Goal: Information Seeking & Learning: Learn about a topic

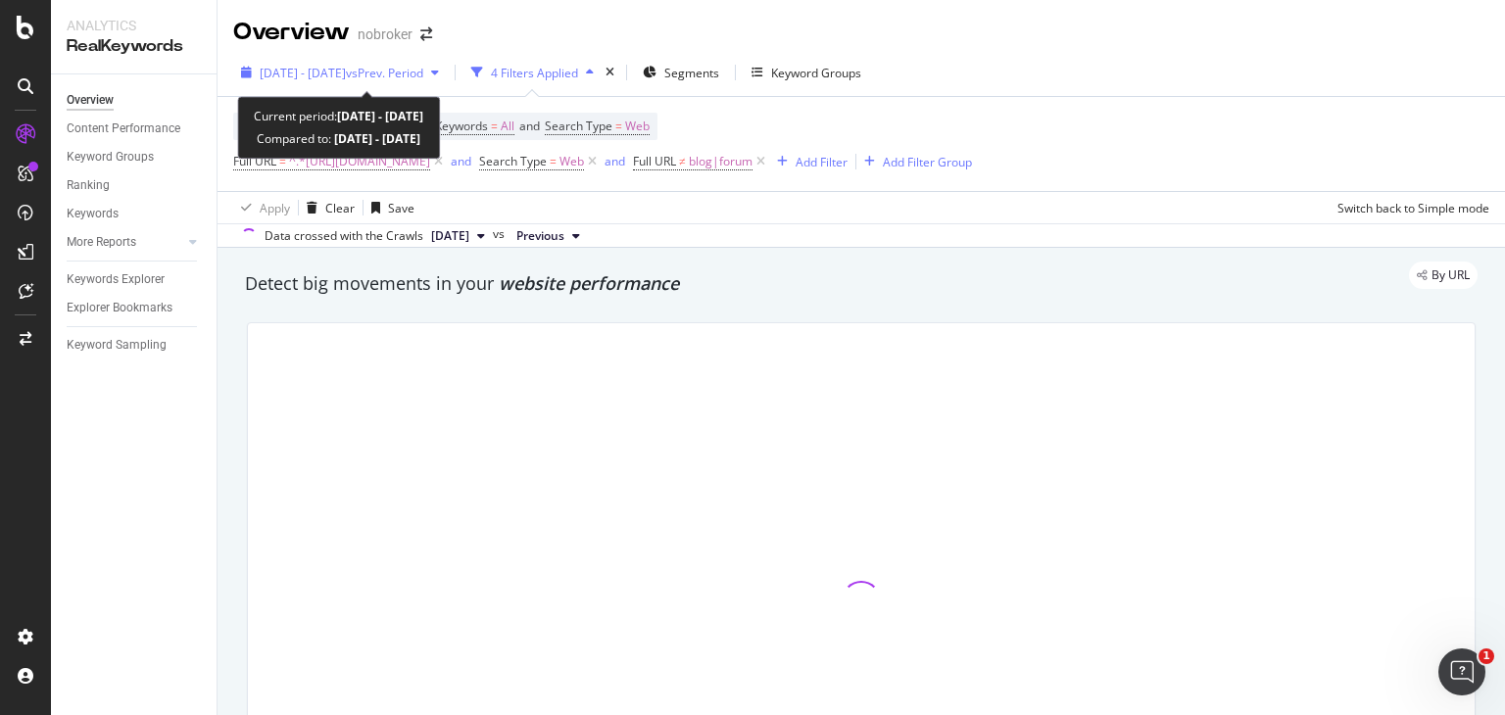
click at [400, 78] on span "vs Prev. Period" at bounding box center [384, 73] width 77 height 17
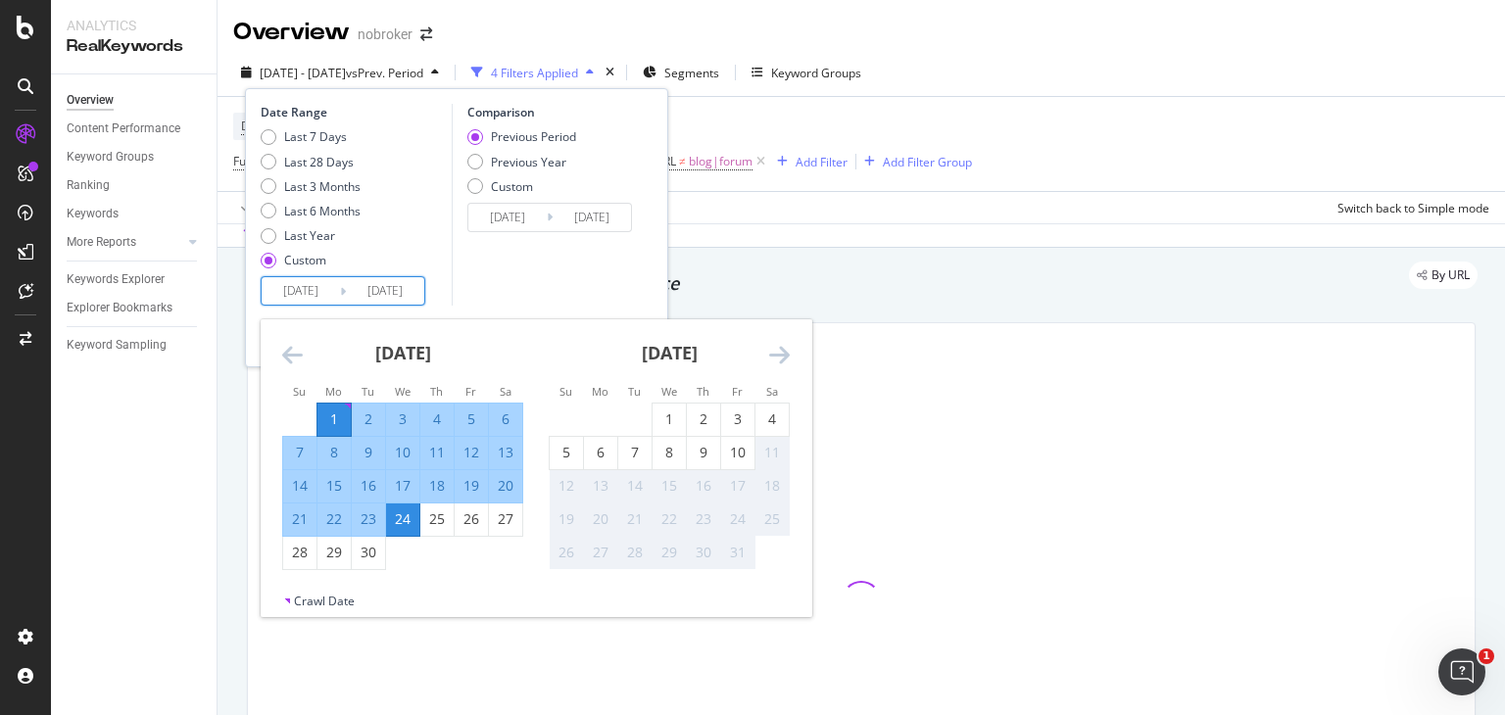
click at [299, 288] on input "[DATE]" at bounding box center [301, 290] width 78 height 27
click at [671, 412] on div "1" at bounding box center [669, 420] width 33 height 20
type input "[DATE]"
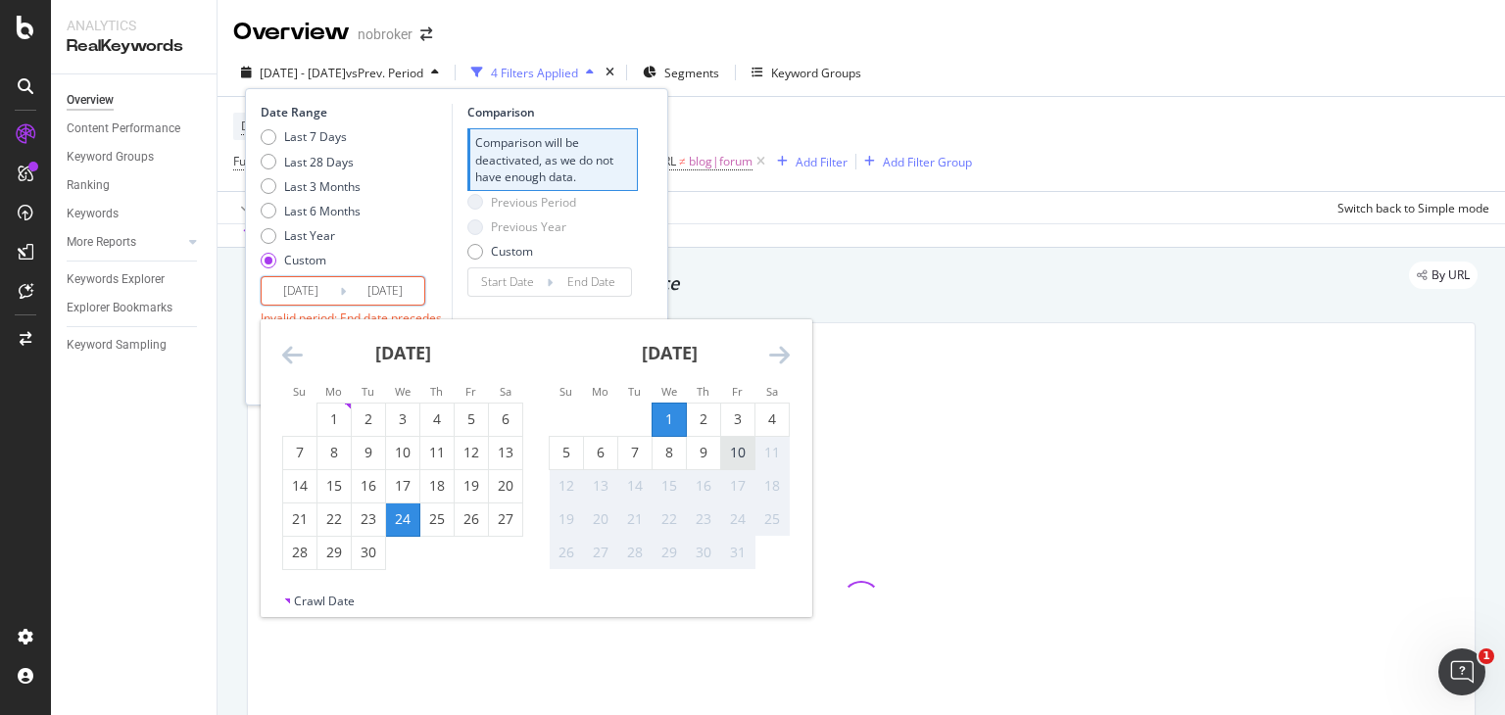
click at [733, 448] on div "10" at bounding box center [737, 453] width 33 height 20
type input "[DATE]"
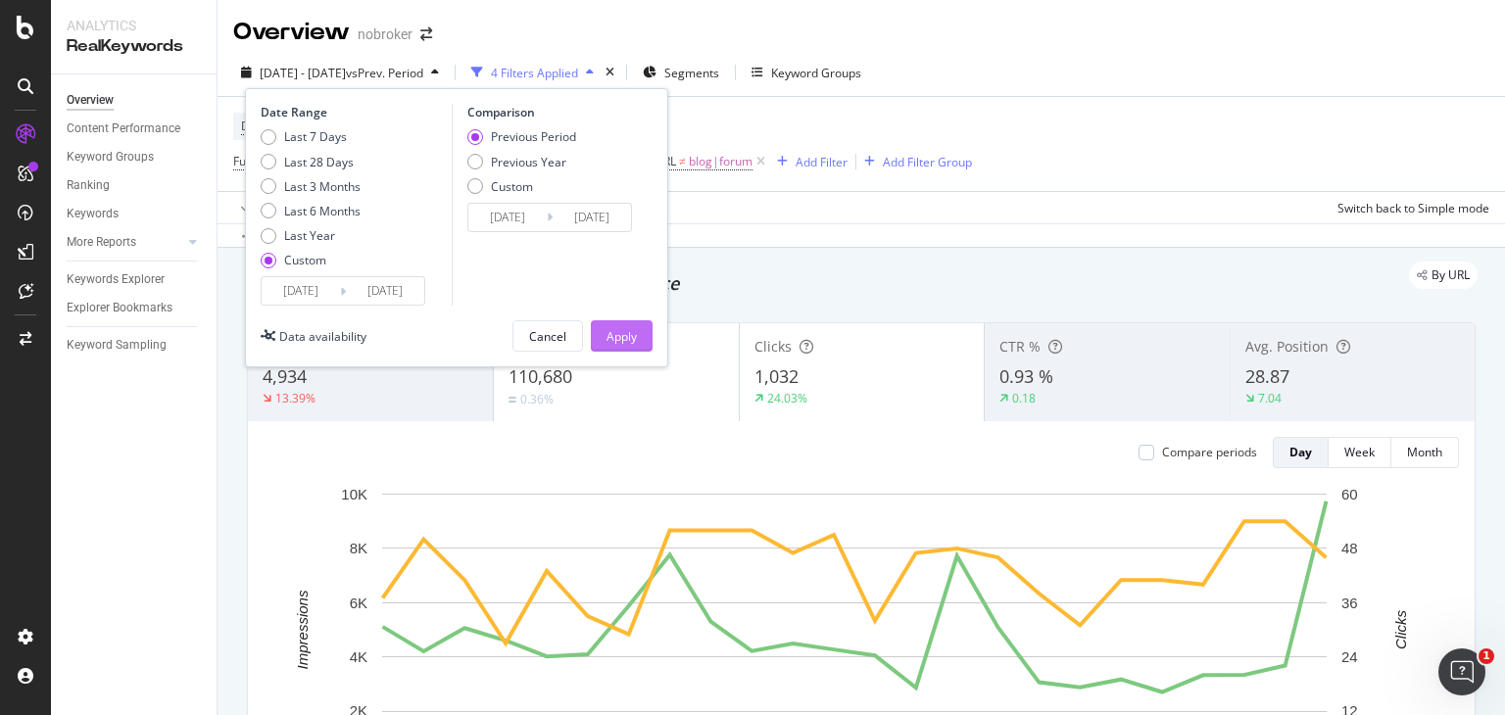
click at [616, 341] on div "Apply" at bounding box center [621, 336] width 30 height 17
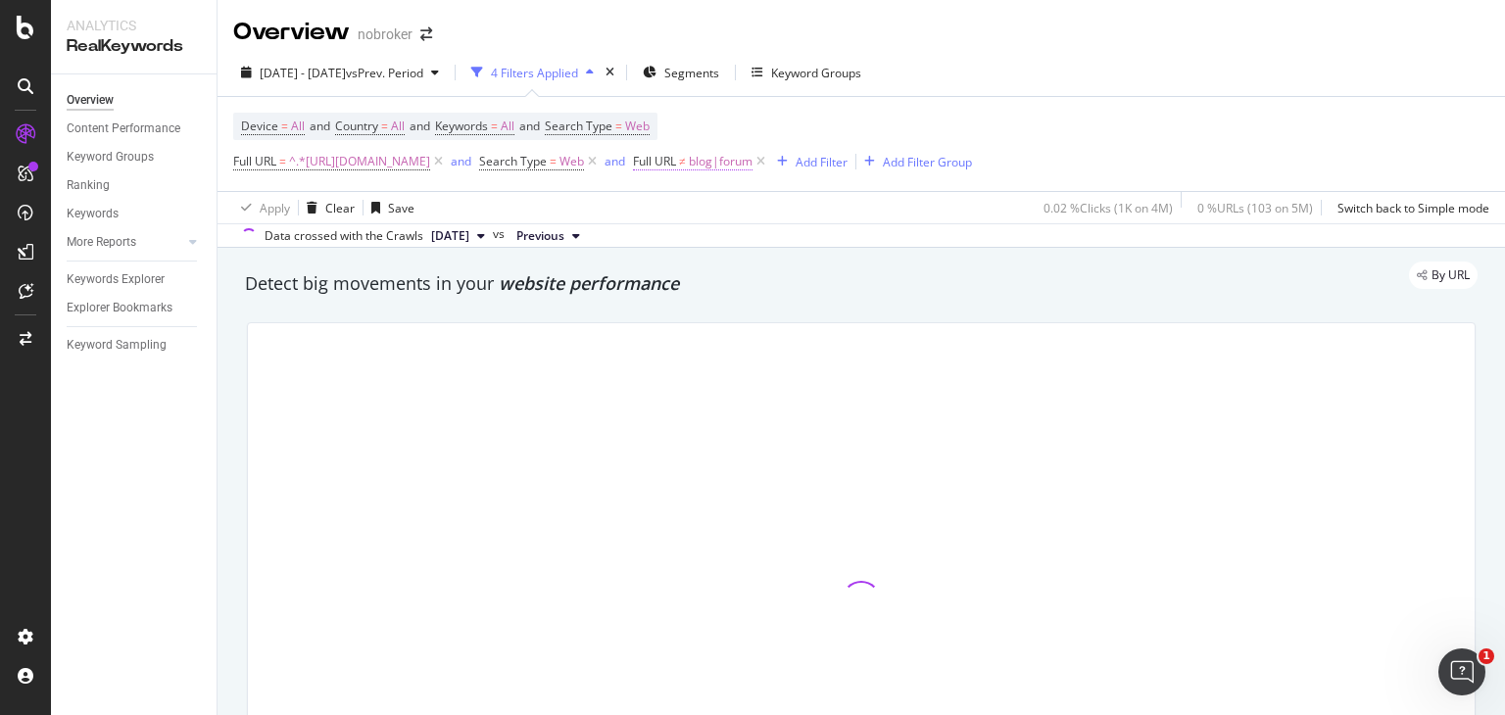
click at [676, 166] on span "Full URL" at bounding box center [654, 161] width 43 height 17
click at [710, 266] on div "By URL" at bounding box center [851, 275] width 1252 height 27
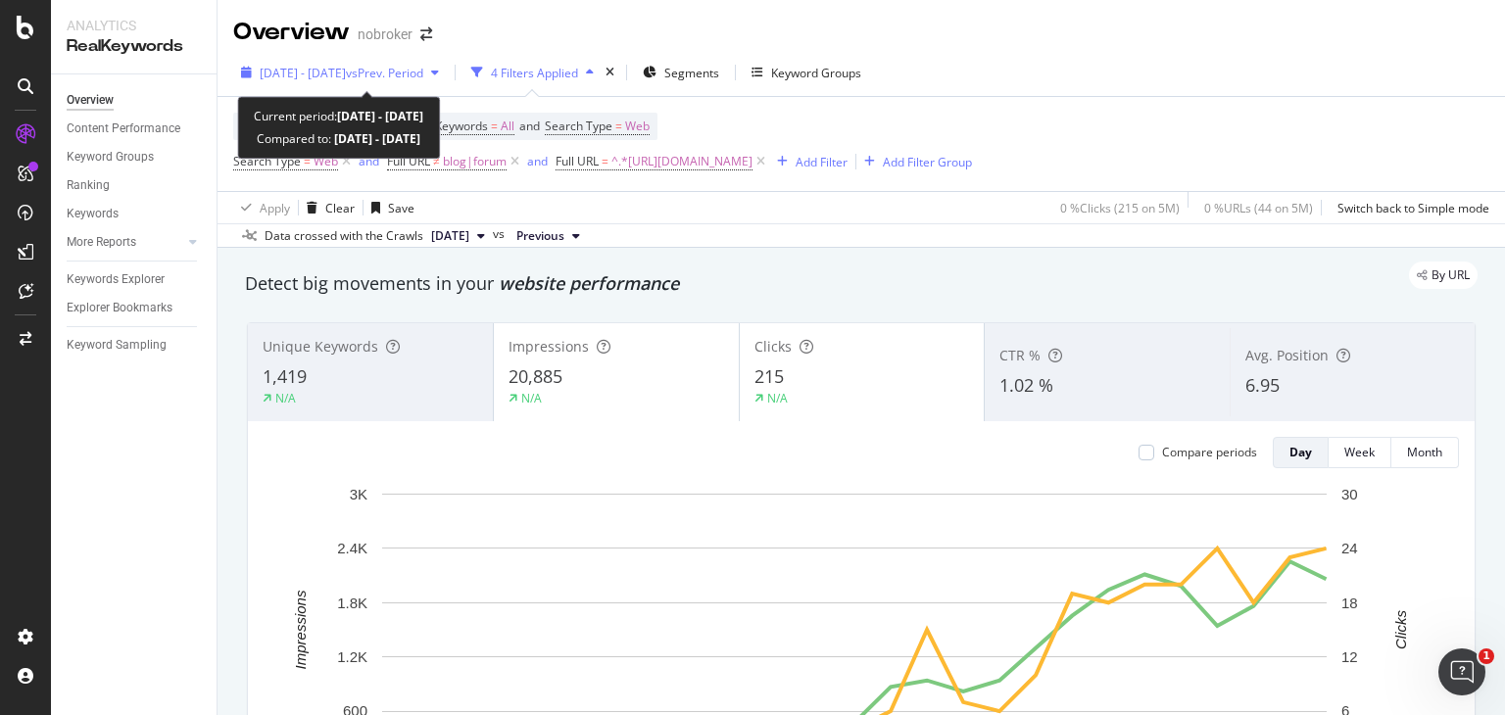
click at [419, 71] on span "vs Prev. Period" at bounding box center [384, 73] width 77 height 17
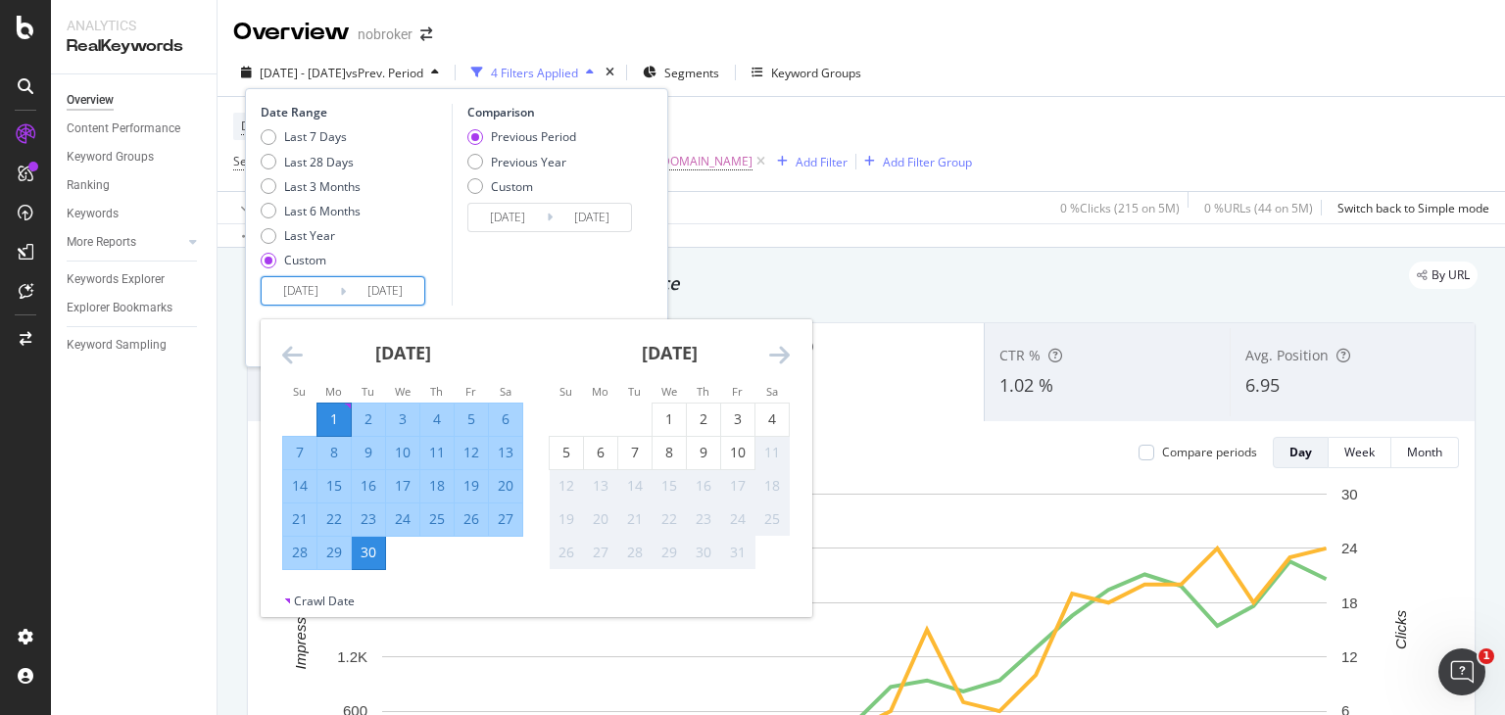
click at [318, 280] on input "[DATE]" at bounding box center [301, 290] width 78 height 27
click at [671, 423] on div "1" at bounding box center [669, 420] width 33 height 20
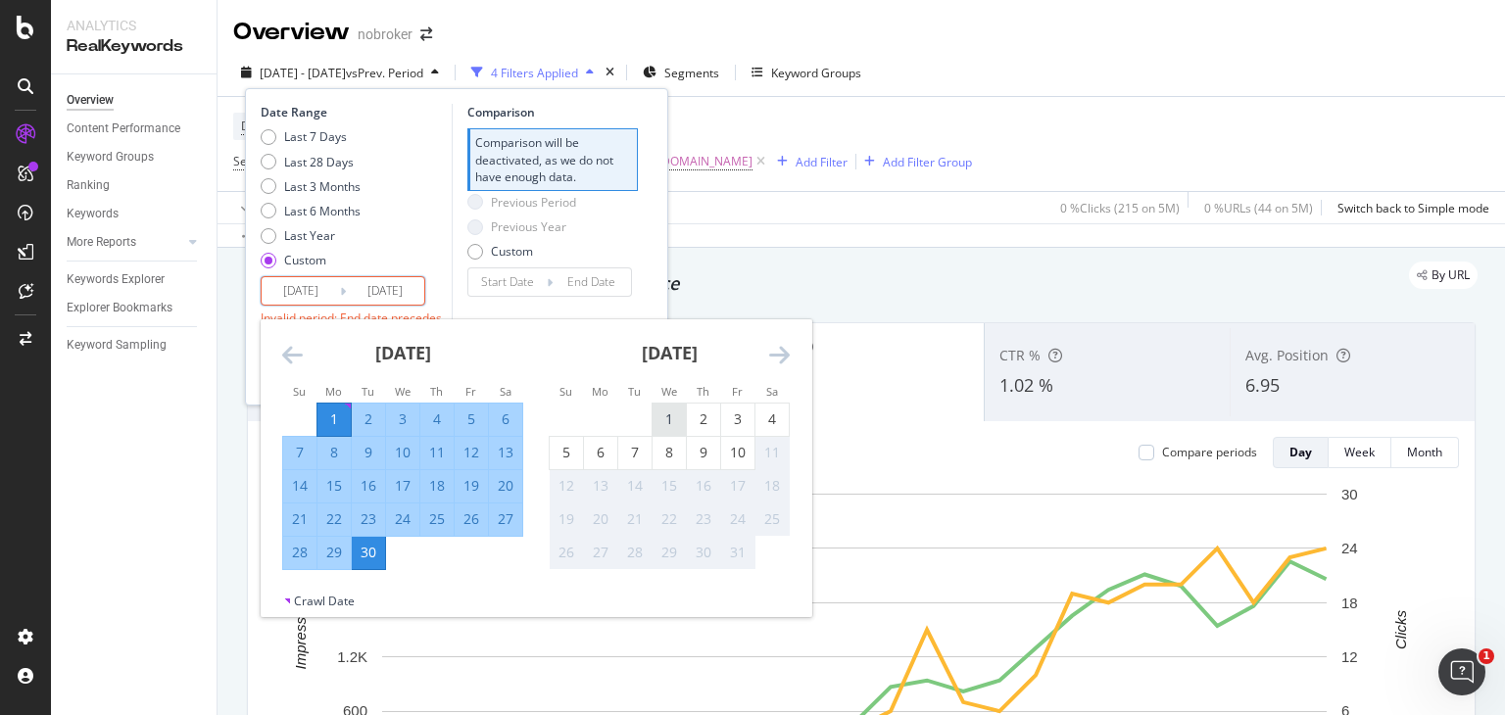
type input "[DATE]"
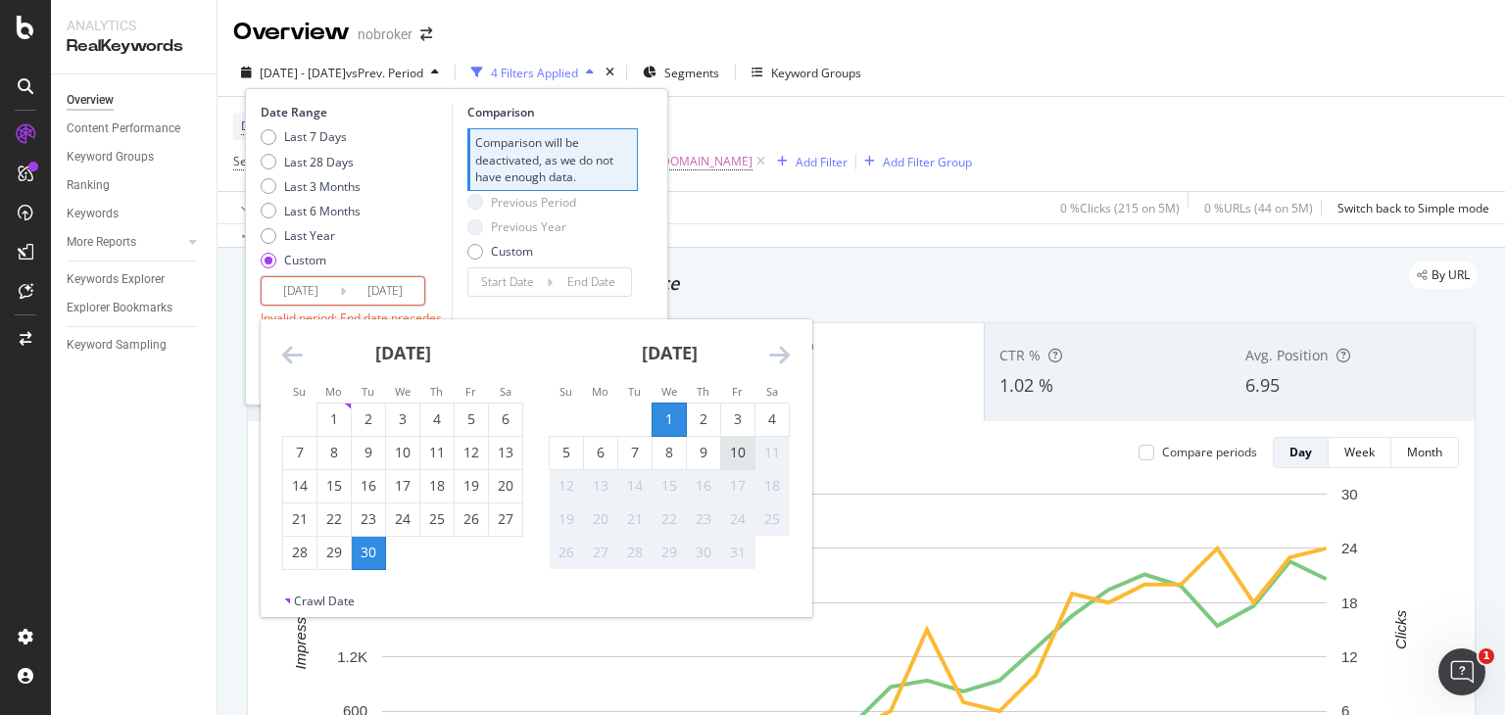
click at [741, 456] on div "10" at bounding box center [737, 453] width 33 height 20
type input "[DATE]"
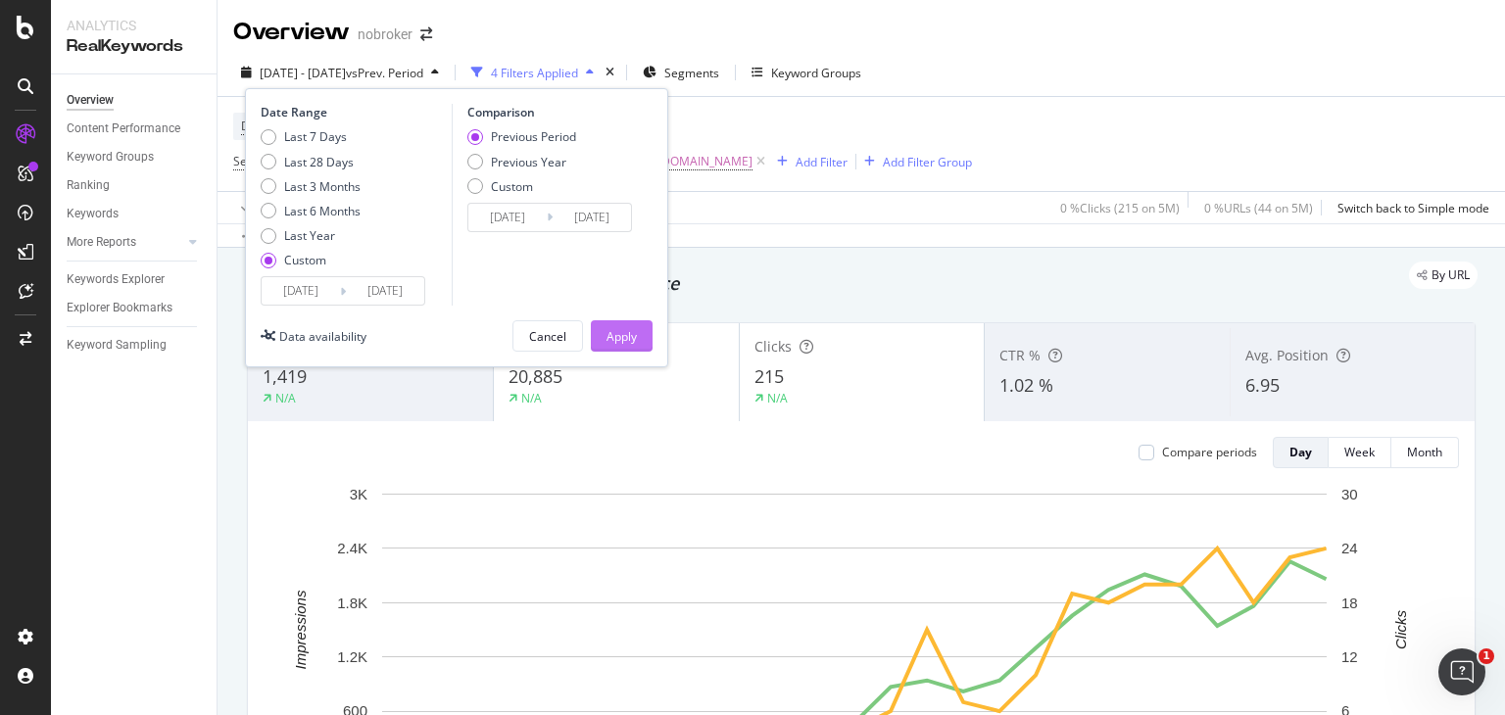
click at [617, 336] on div "Apply" at bounding box center [621, 336] width 30 height 17
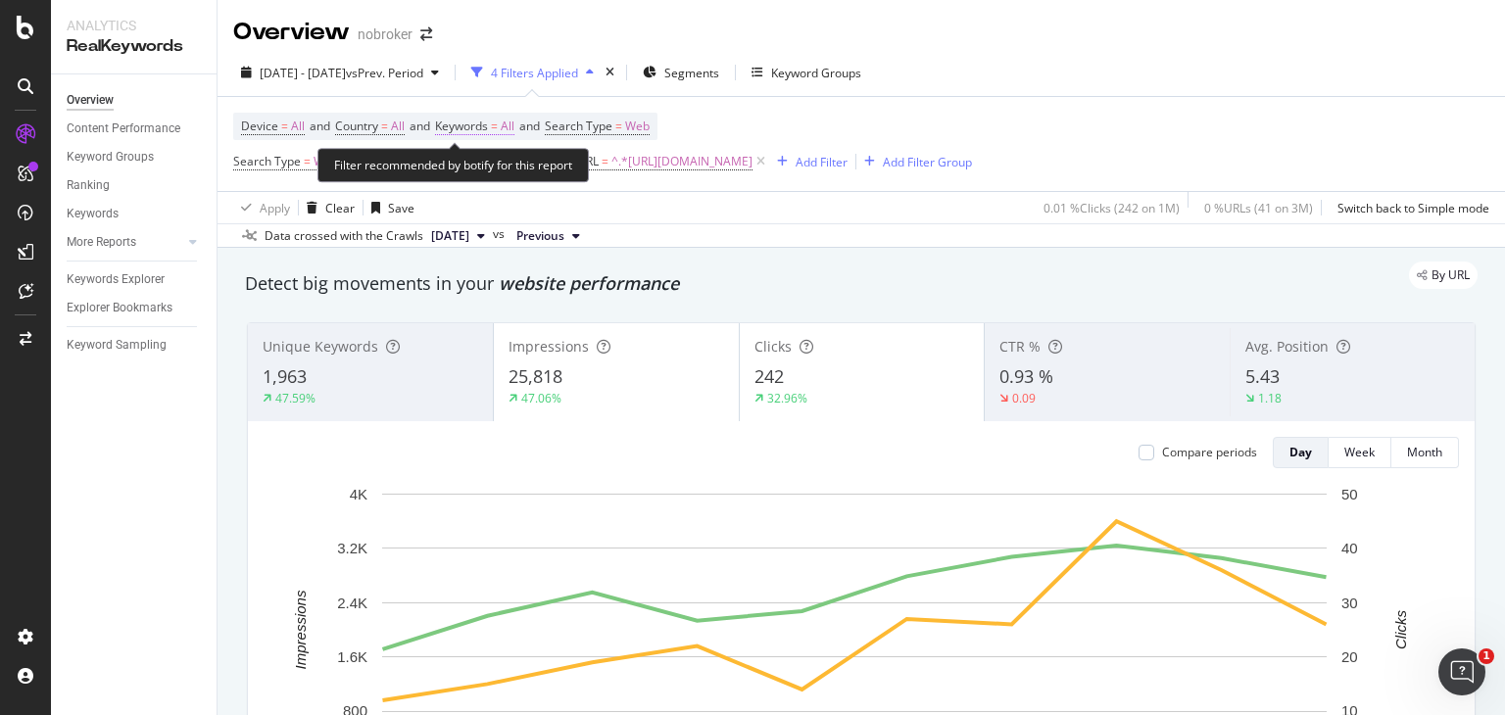
click at [514, 126] on span "All" at bounding box center [508, 126] width 14 height 27
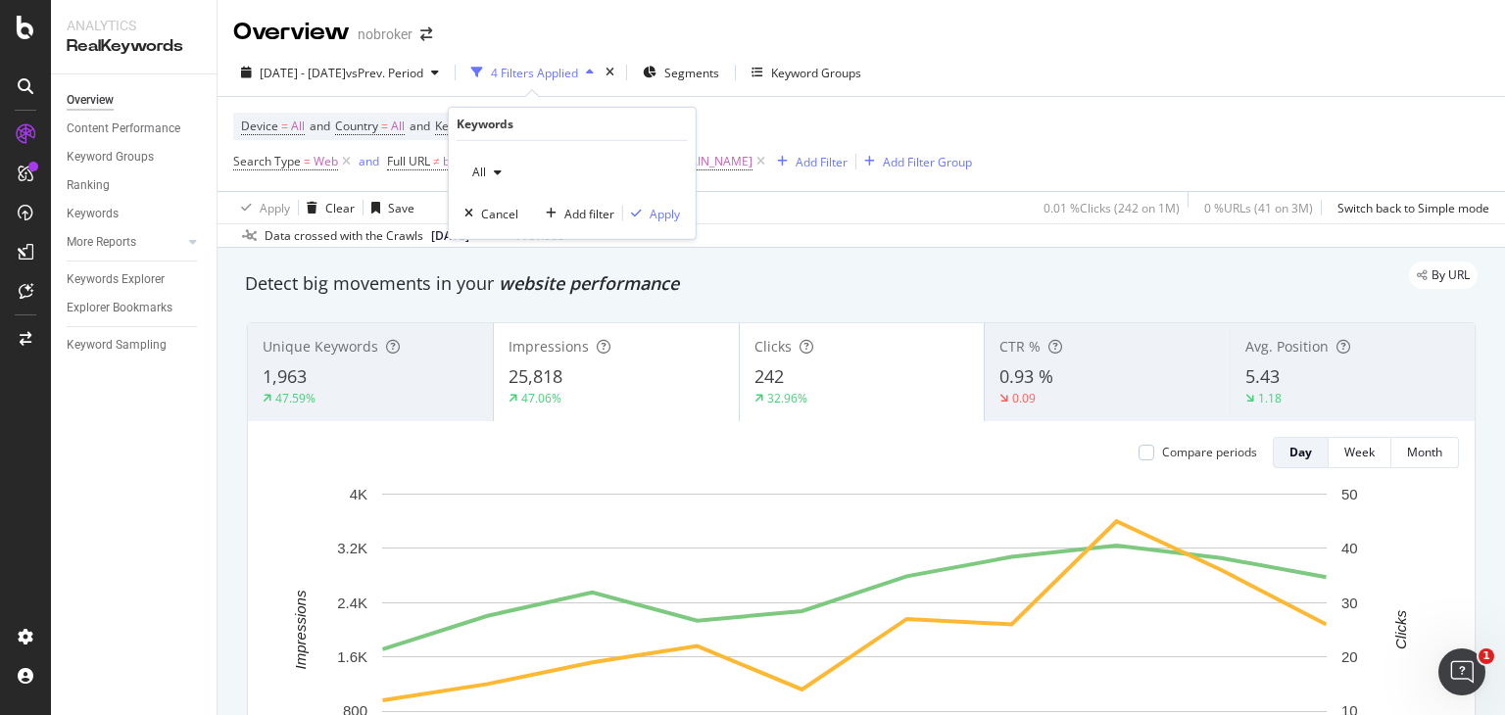
click at [494, 171] on icon "button" at bounding box center [498, 173] width 8 height 12
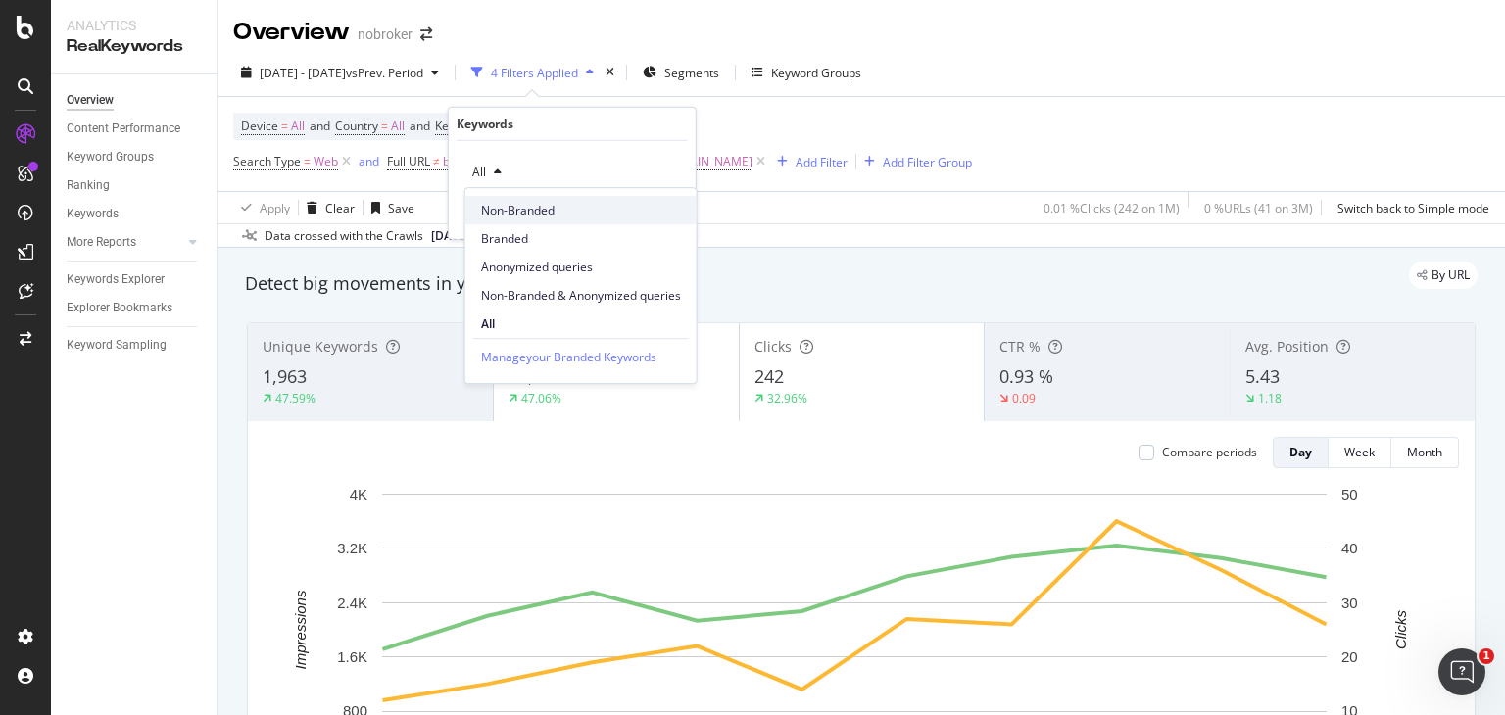
click at [517, 202] on span "Non-Branded" at bounding box center [581, 211] width 200 height 18
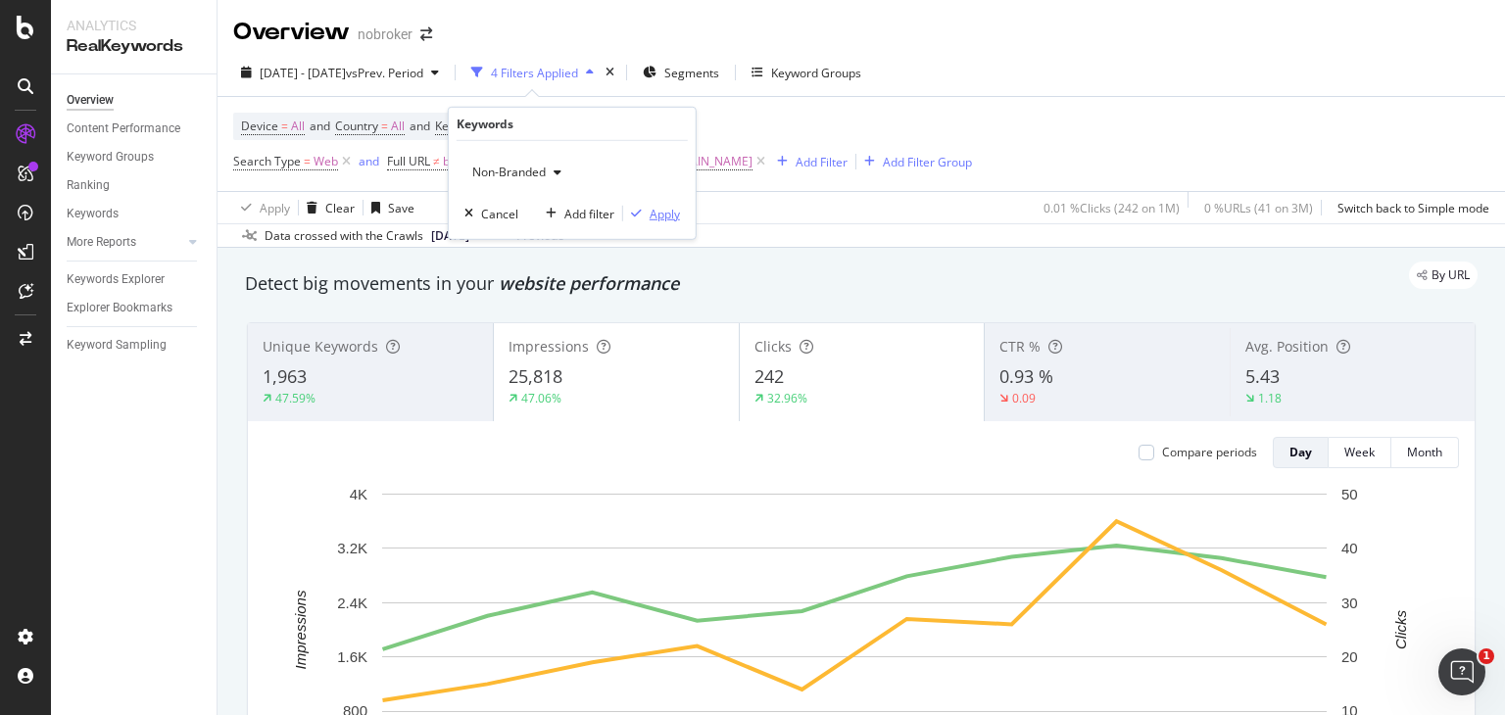
click at [648, 213] on div "button" at bounding box center [636, 214] width 26 height 12
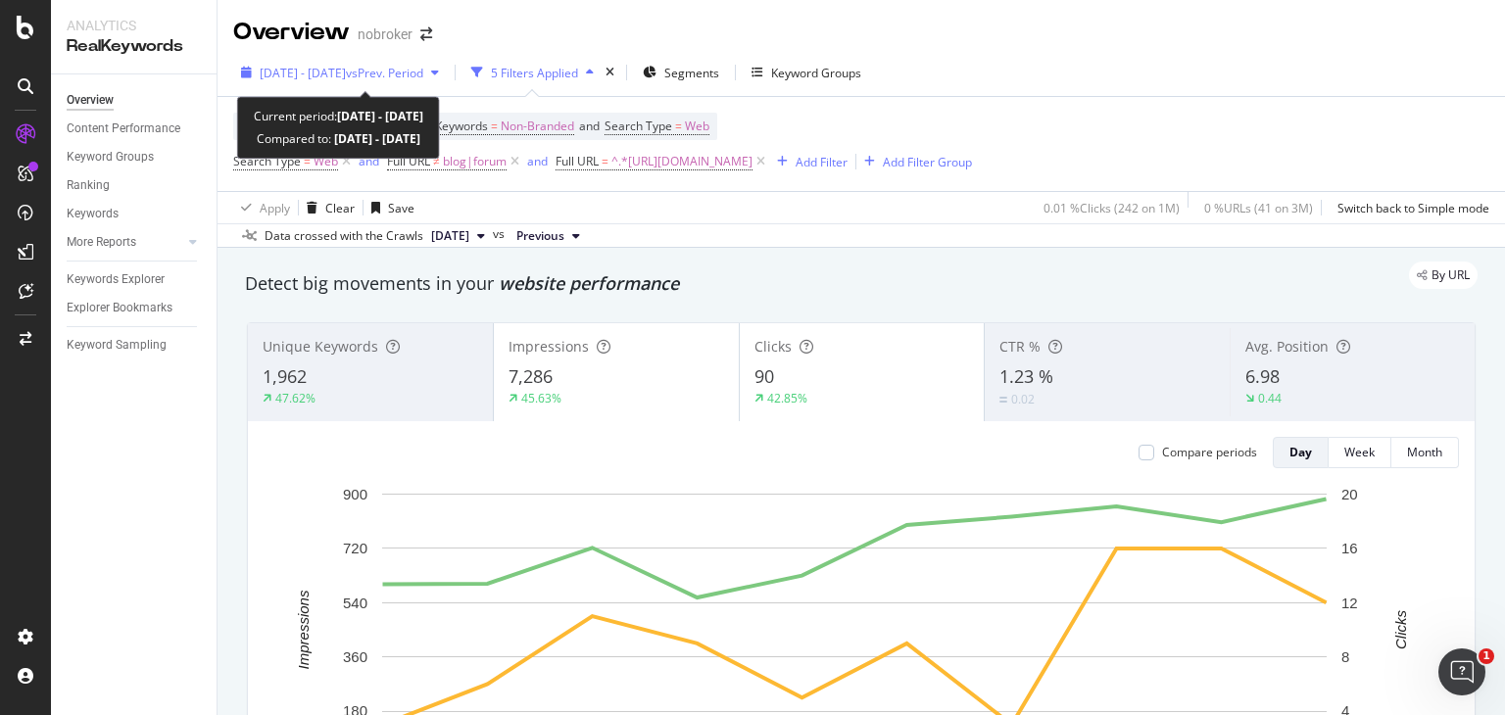
click at [346, 70] on span "[DATE] - [DATE]" at bounding box center [303, 73] width 86 height 17
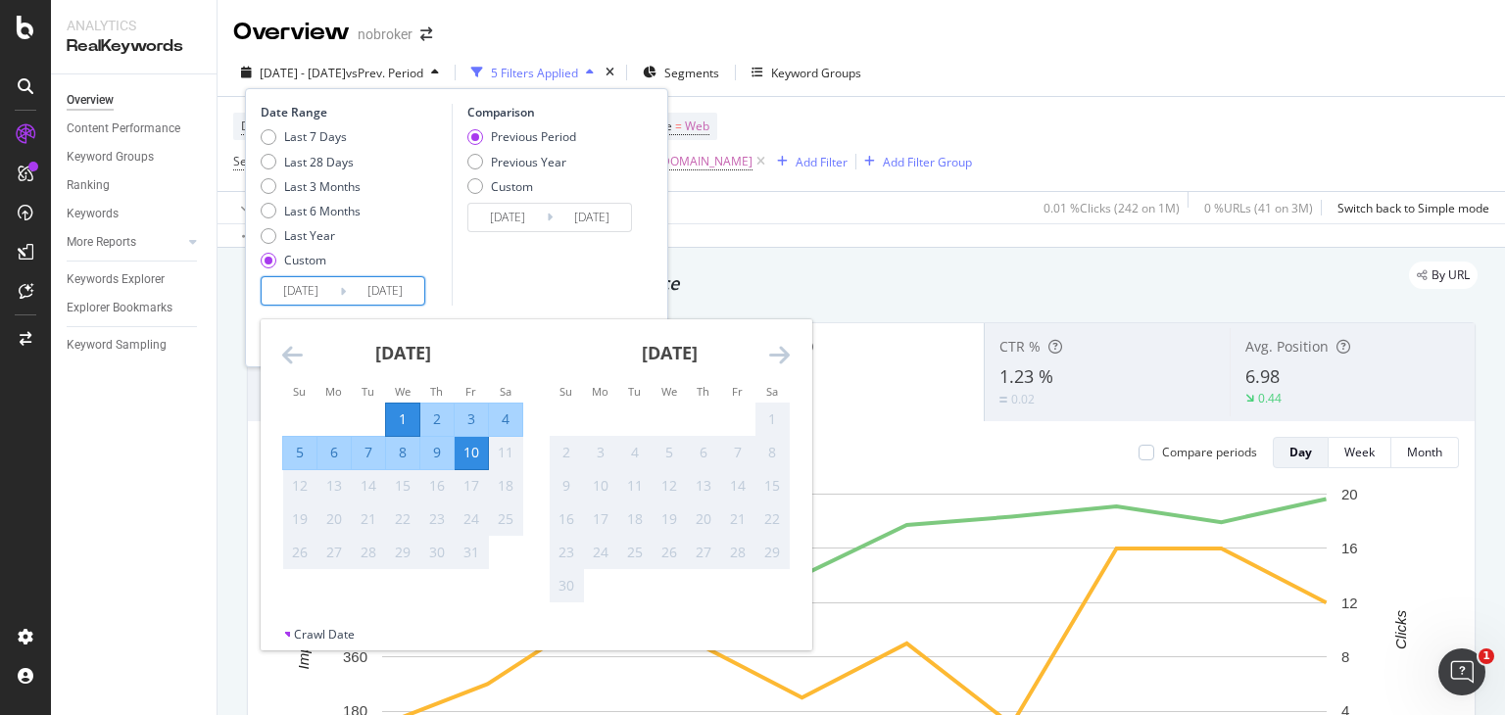
click at [309, 292] on input "[DATE]" at bounding box center [301, 290] width 78 height 27
click at [282, 353] on icon "Move backward to switch to the previous month." at bounding box center [292, 355] width 21 height 24
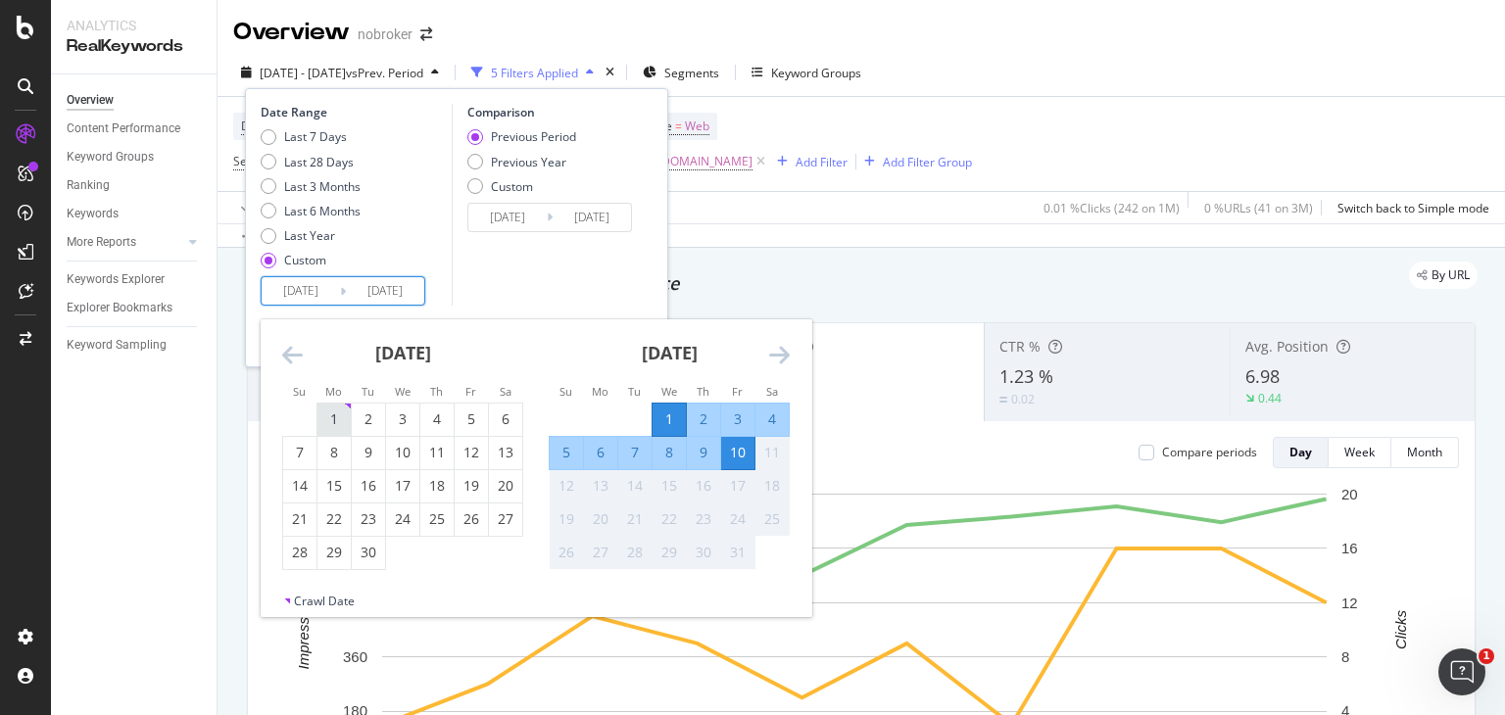
click at [331, 421] on div "1" at bounding box center [333, 420] width 33 height 20
type input "[DATE]"
type input "2025/07/23"
type input "[DATE]"
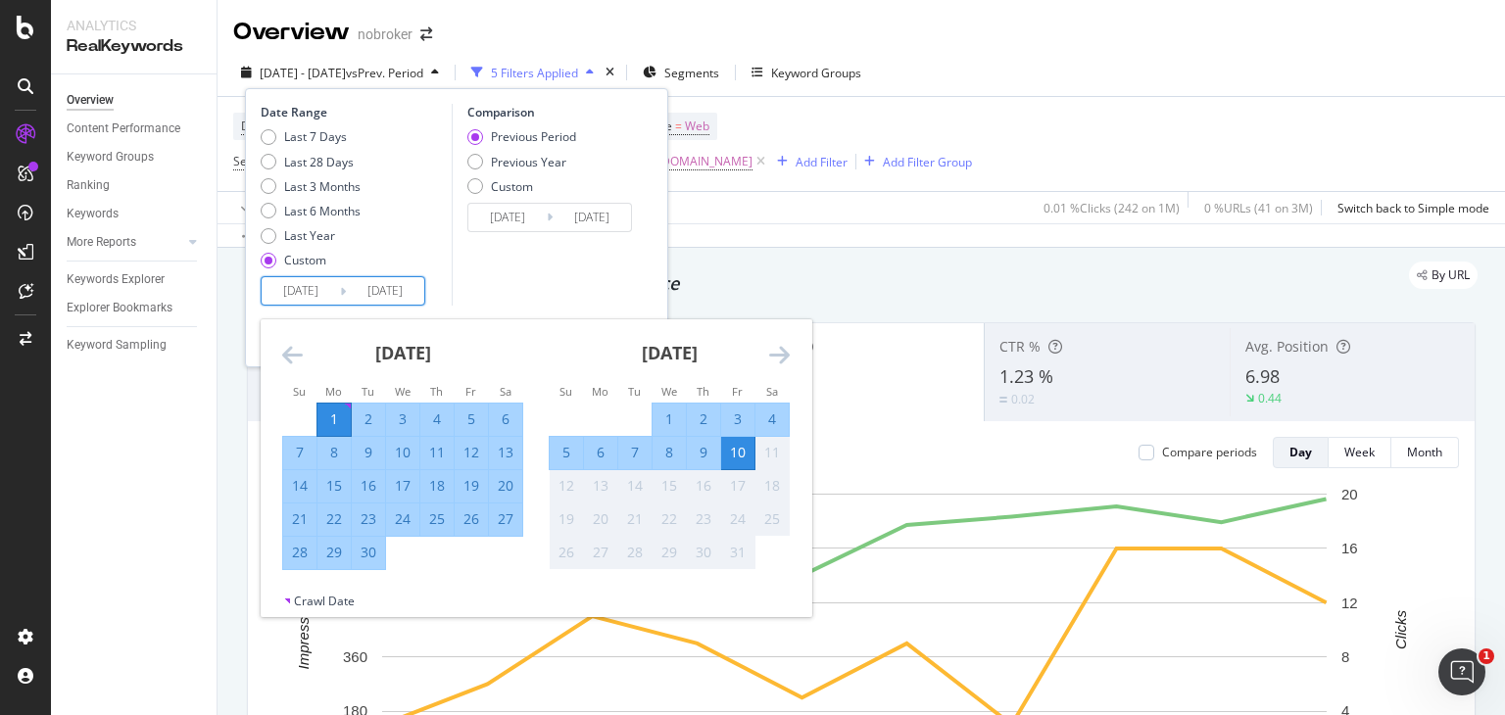
click at [363, 554] on div "30" at bounding box center [368, 553] width 33 height 20
type input "[DATE]"
type input "2025/08/02"
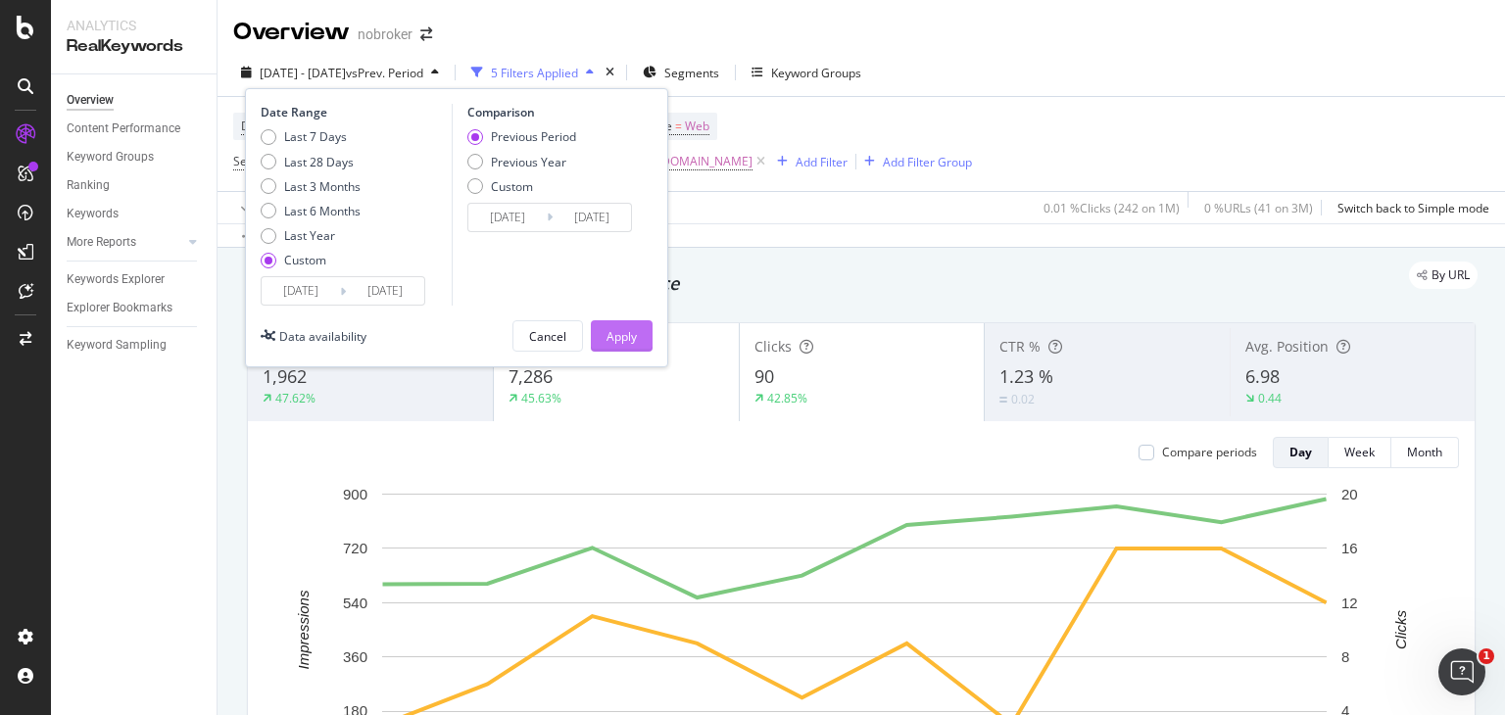
click at [638, 342] on button "Apply" at bounding box center [622, 335] width 62 height 31
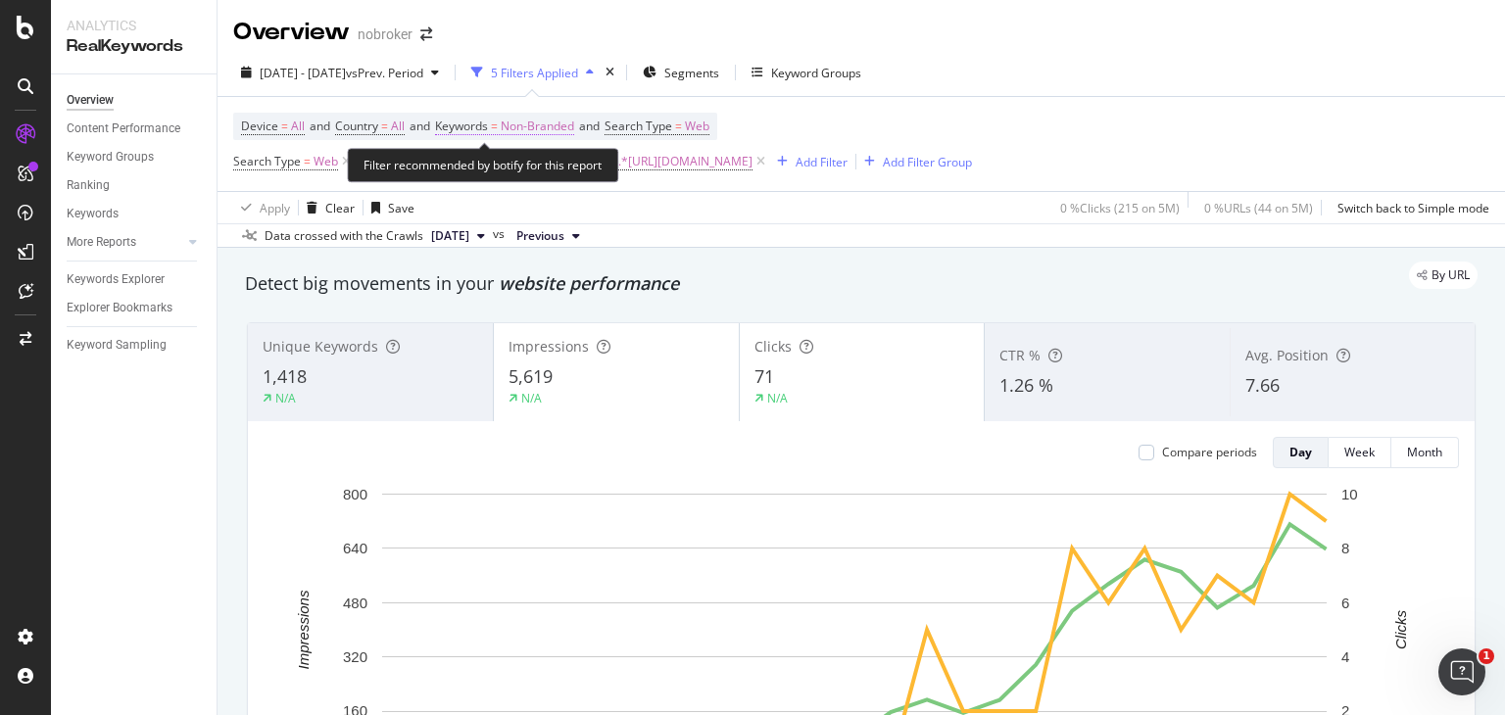
click at [563, 127] on span "Non-Branded" at bounding box center [537, 126] width 73 height 27
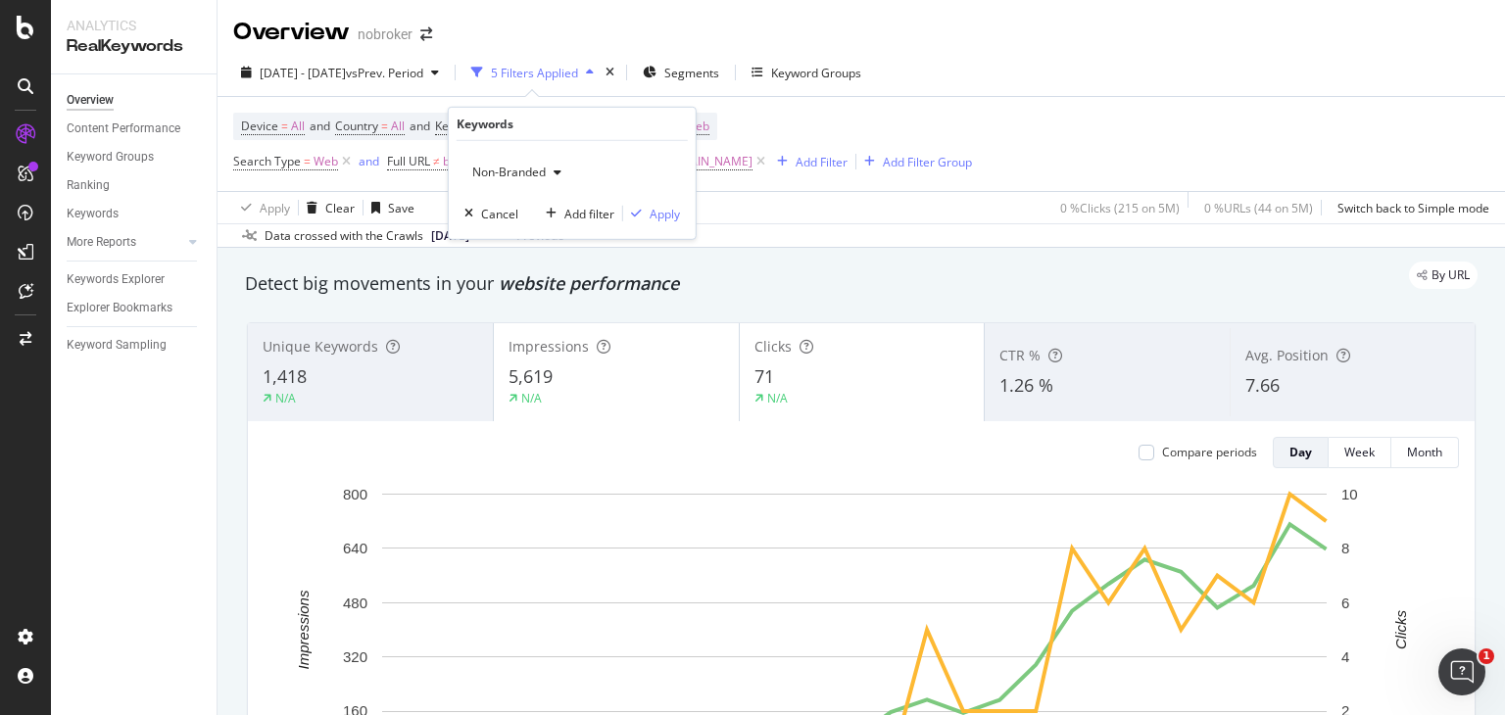
click at [552, 168] on div "button" at bounding box center [558, 173] width 24 height 12
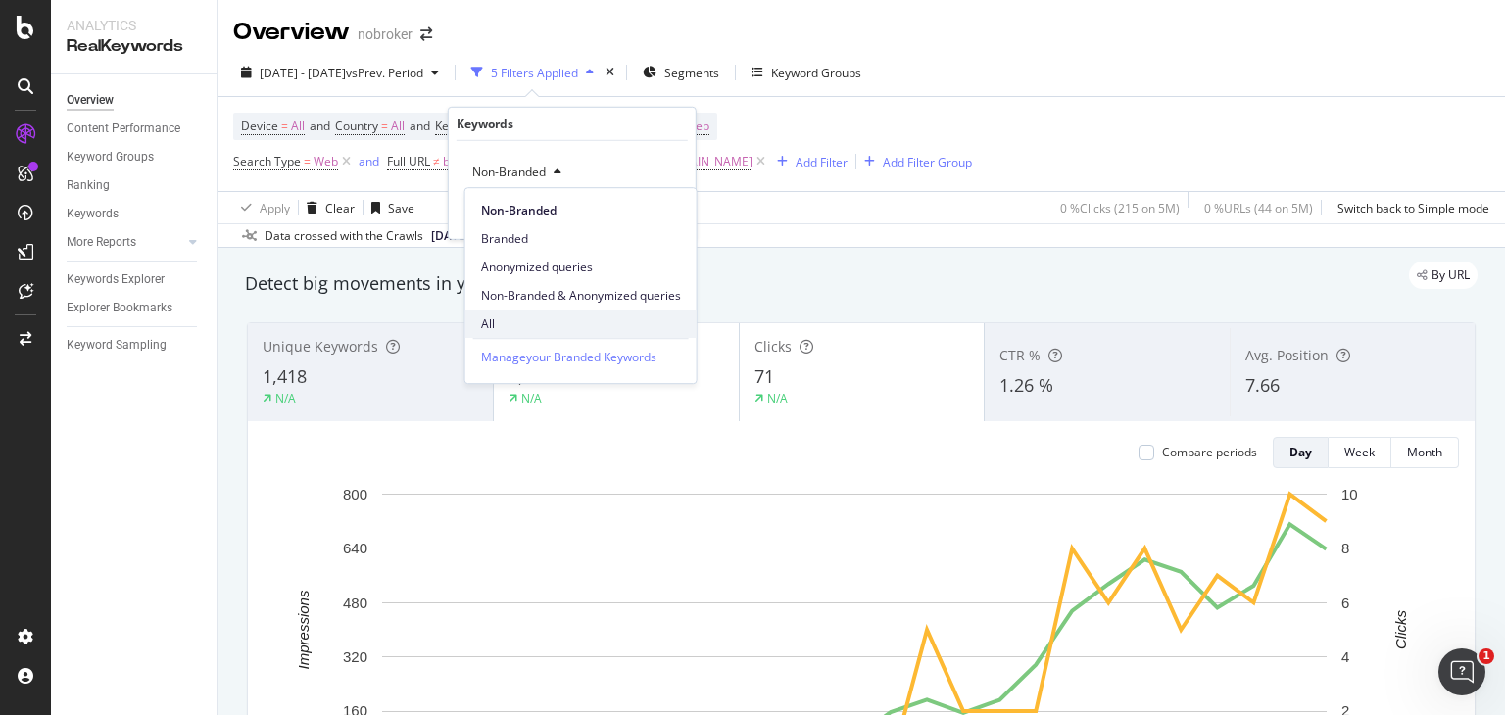
click at [517, 327] on span "All" at bounding box center [581, 324] width 200 height 18
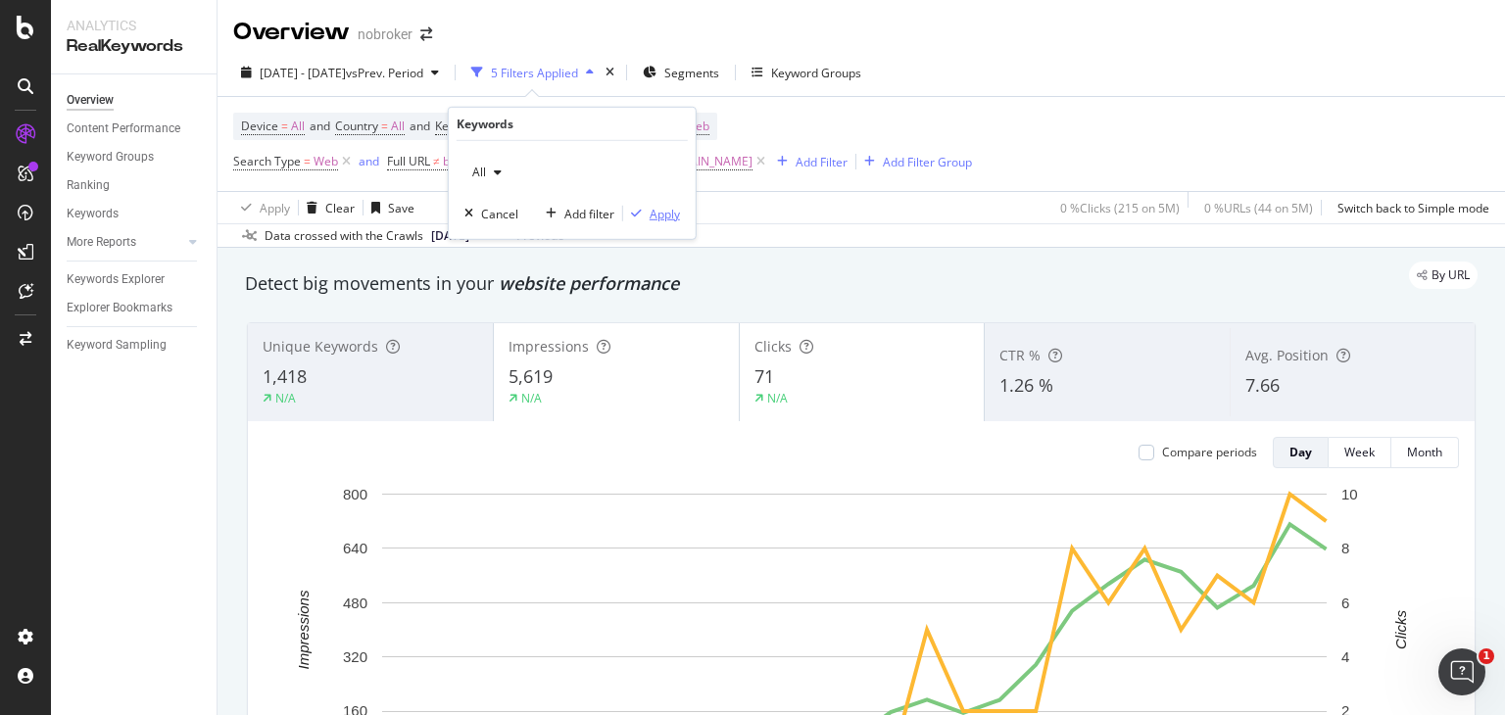
click at [655, 218] on div "Apply" at bounding box center [665, 213] width 30 height 17
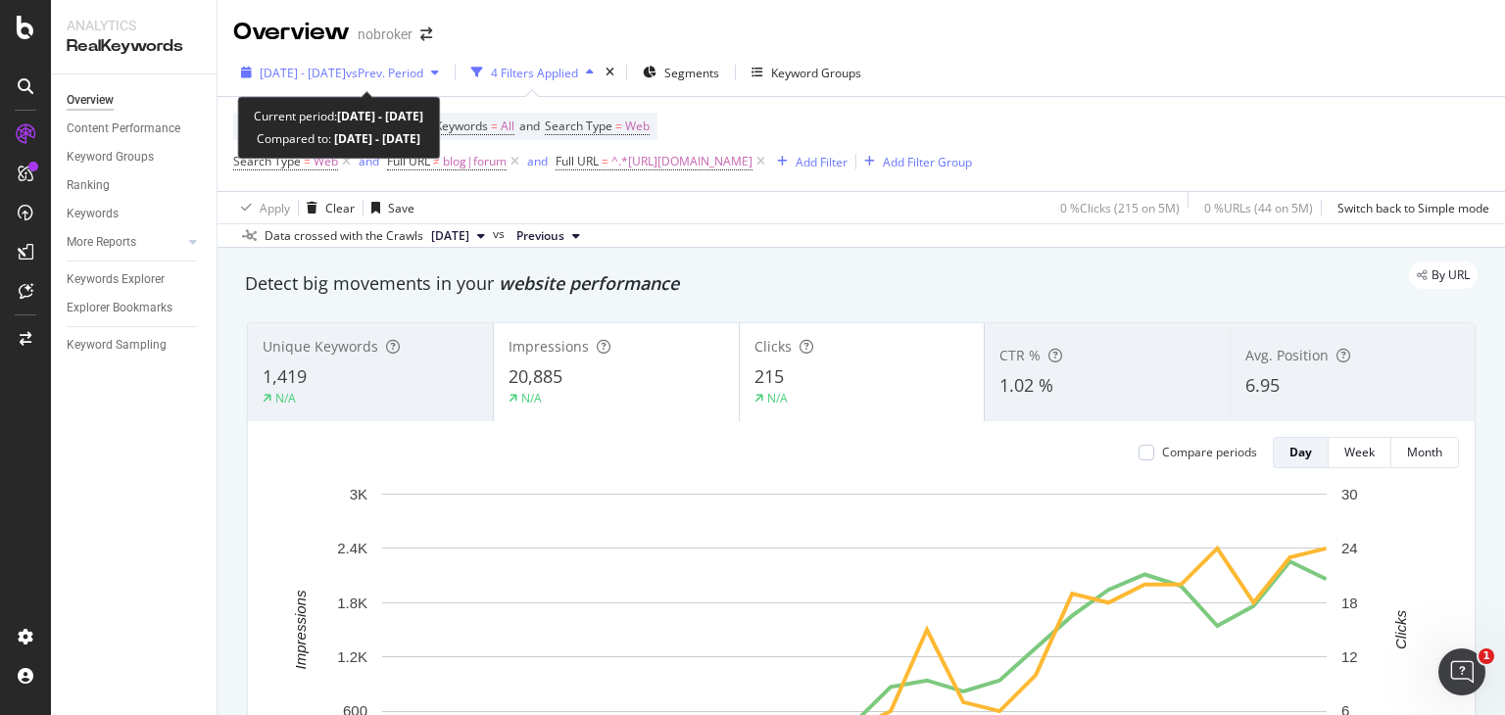
click at [423, 78] on span "vs Prev. Period" at bounding box center [384, 73] width 77 height 17
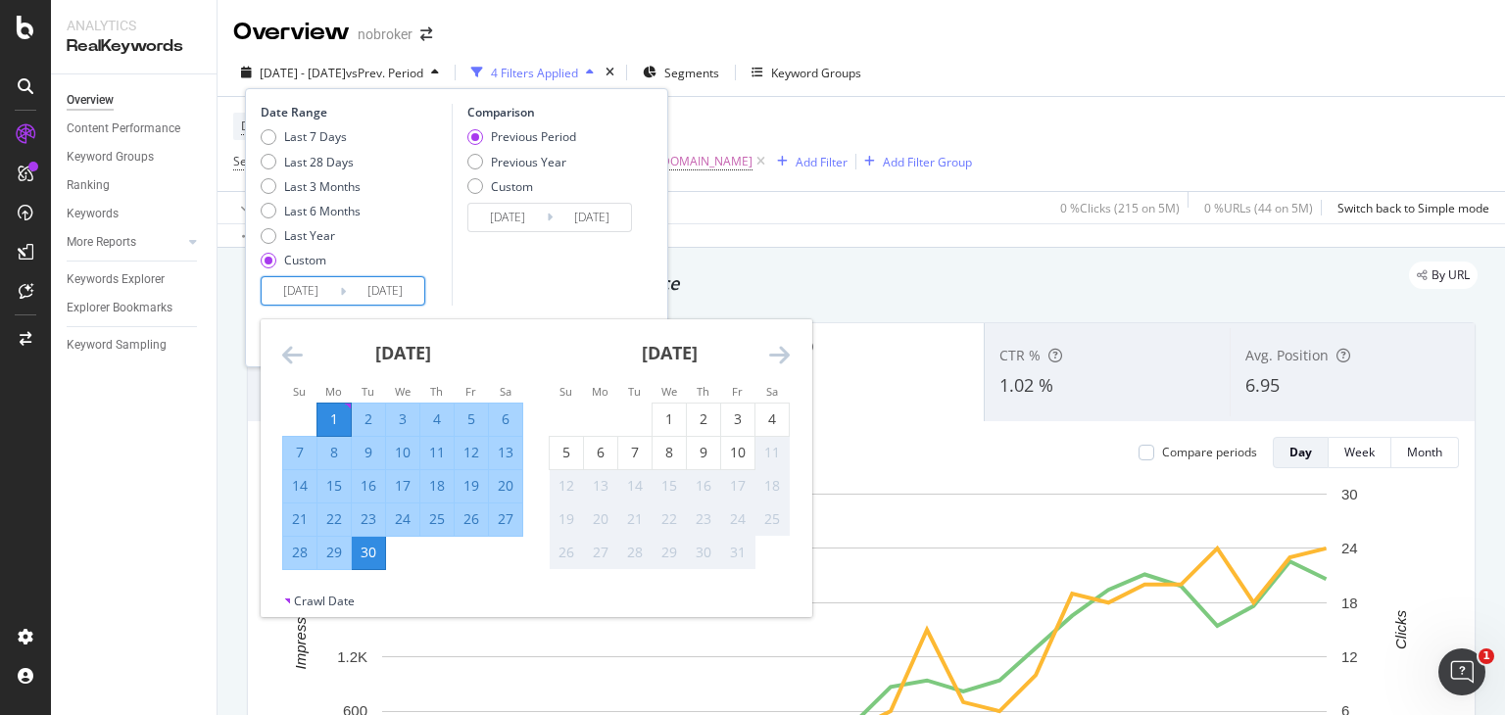
click at [310, 297] on input "[DATE]" at bounding box center [301, 290] width 78 height 27
click at [670, 420] on div "1" at bounding box center [669, 420] width 33 height 20
type input "[DATE]"
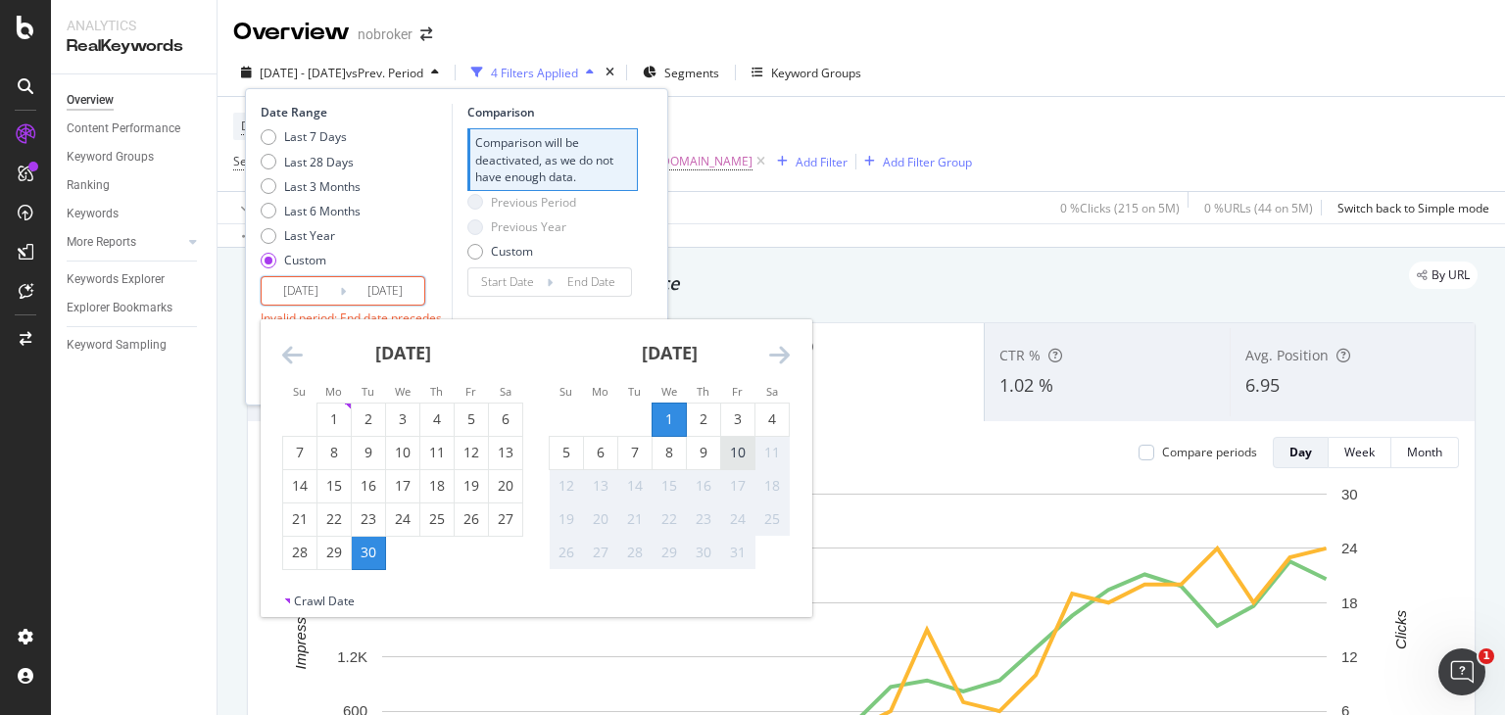
click at [740, 456] on div "10" at bounding box center [737, 453] width 33 height 20
type input "[DATE]"
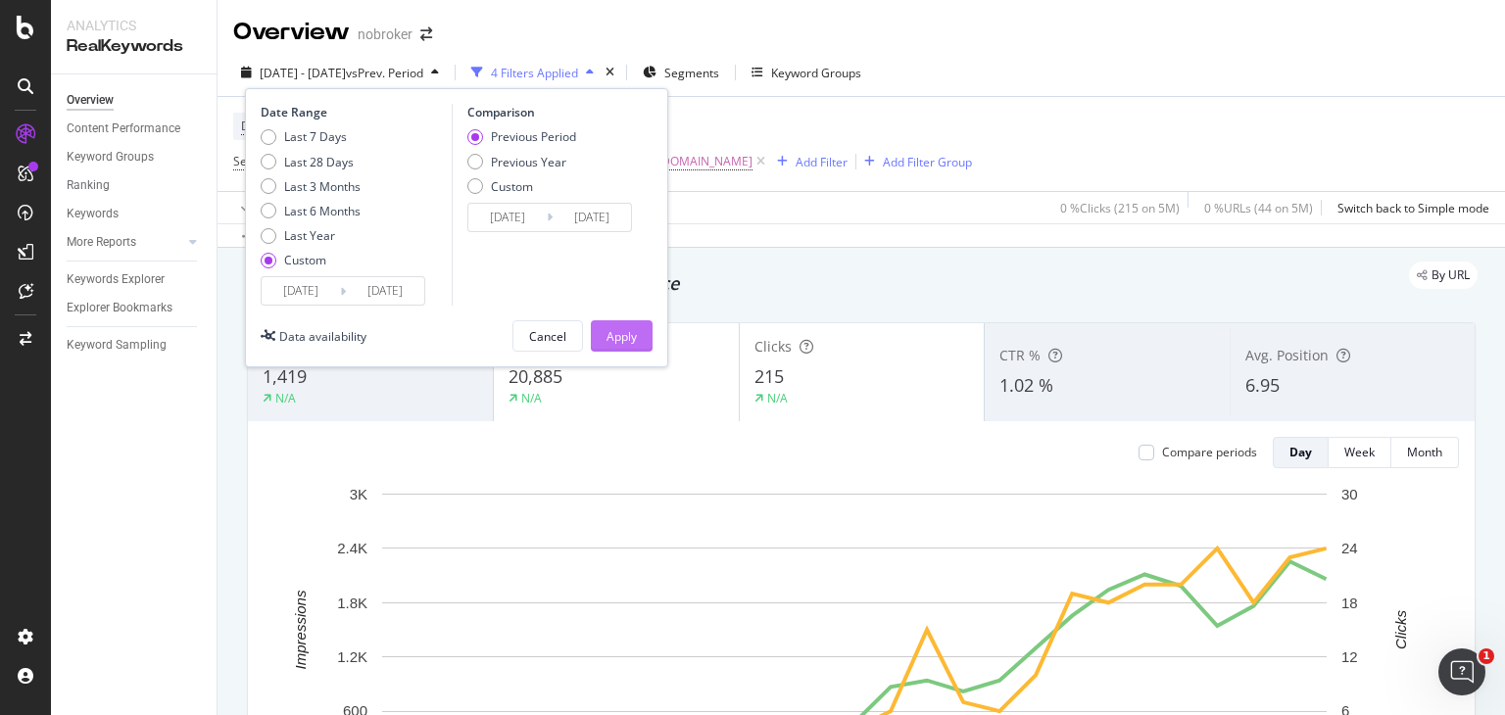
click at [637, 334] on button "Apply" at bounding box center [622, 335] width 62 height 31
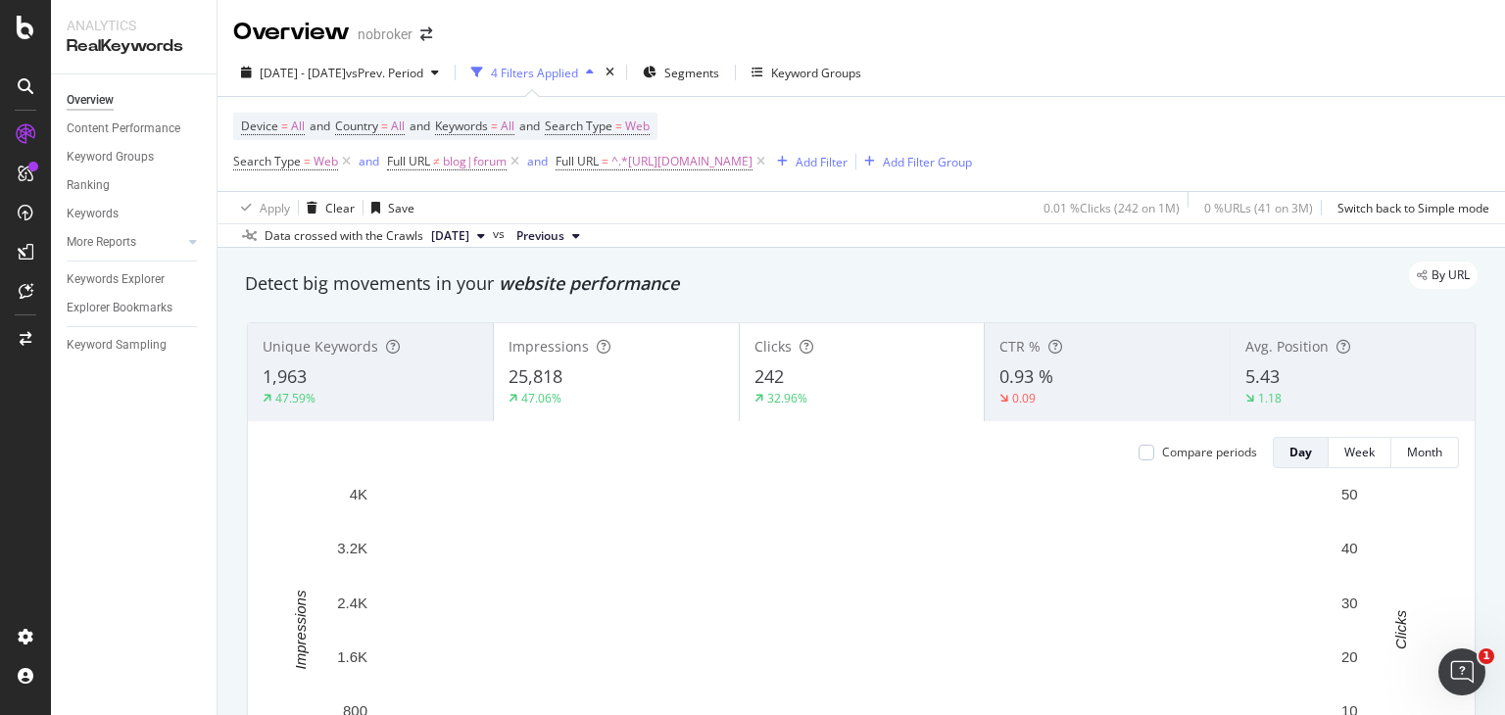
click at [788, 345] on div "Clicks" at bounding box center [862, 347] width 216 height 20
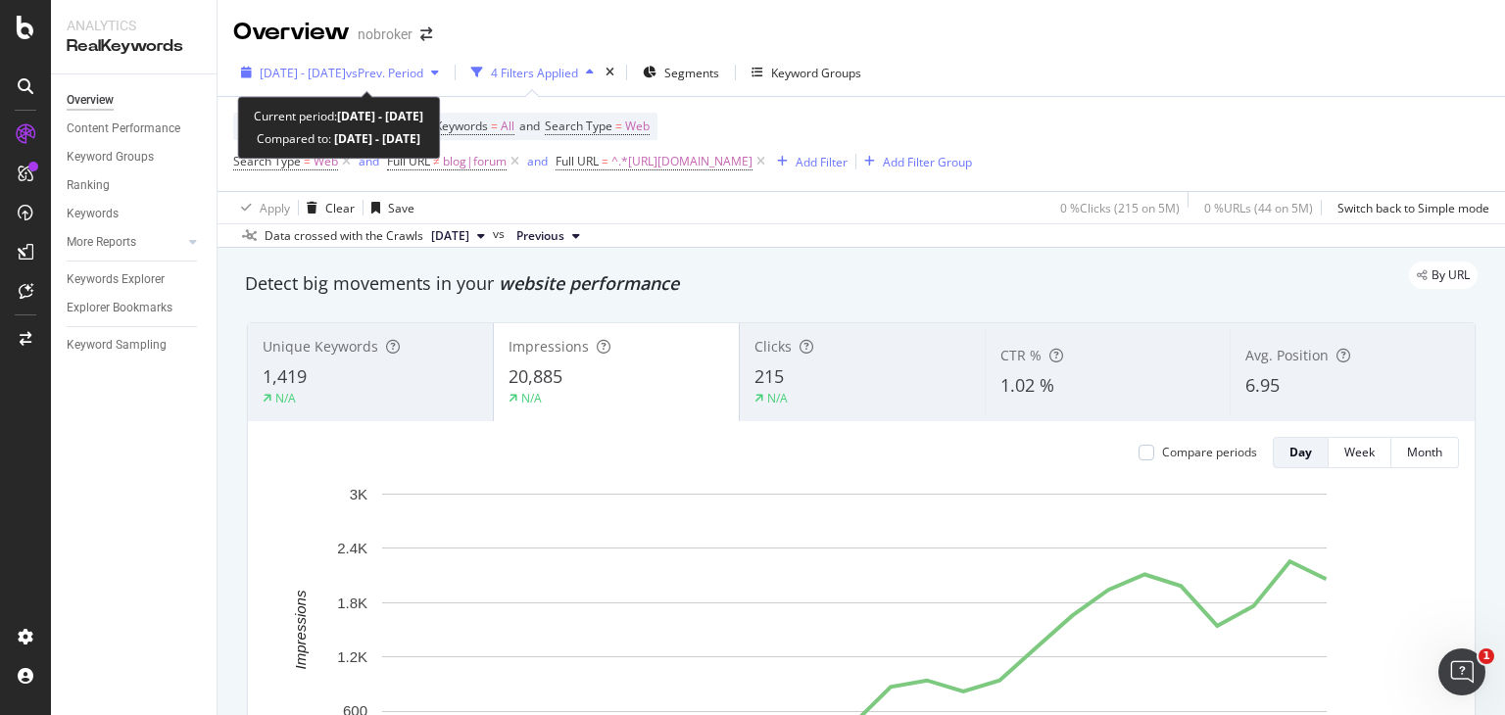
click at [392, 83] on div "2025 Sep. 1st - Sep. 30th vs Prev. Period" at bounding box center [340, 72] width 214 height 29
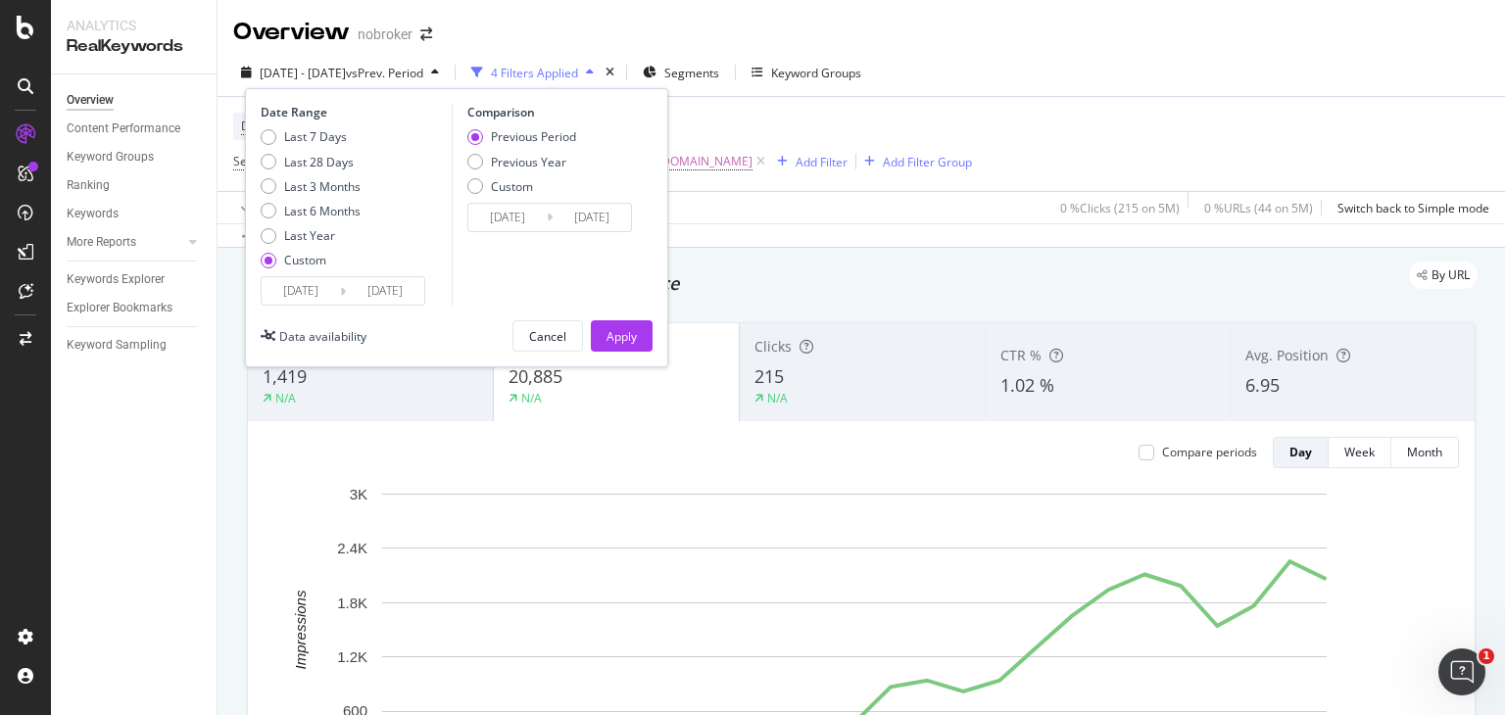
click at [293, 305] on div "2025/09/01 Navigate forward to interact with the calendar and select a date. Pr…" at bounding box center [343, 290] width 165 height 29
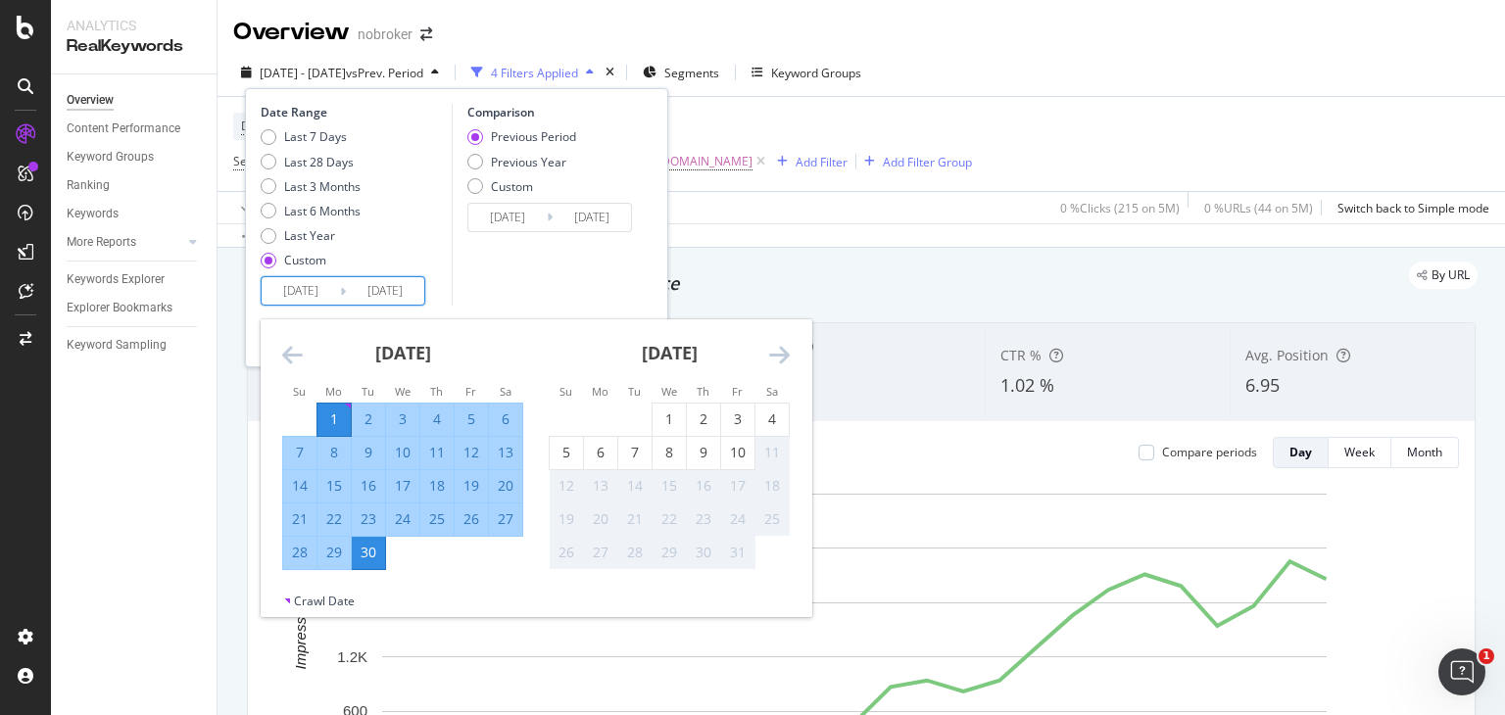
click at [306, 295] on input "[DATE]" at bounding box center [301, 290] width 78 height 27
click at [662, 416] on div "1" at bounding box center [669, 420] width 33 height 20
type input "[DATE]"
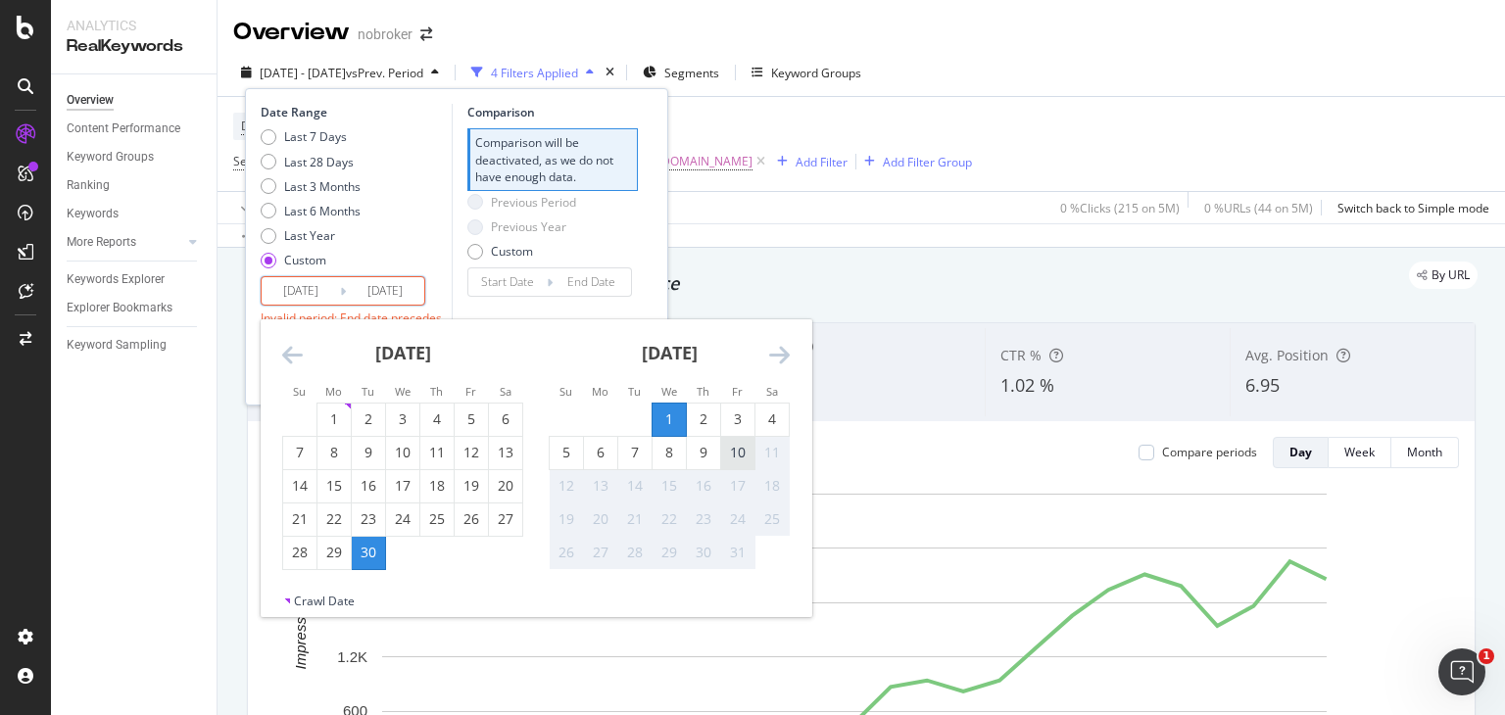
click at [740, 453] on div "10" at bounding box center [737, 453] width 33 height 20
type input "[DATE]"
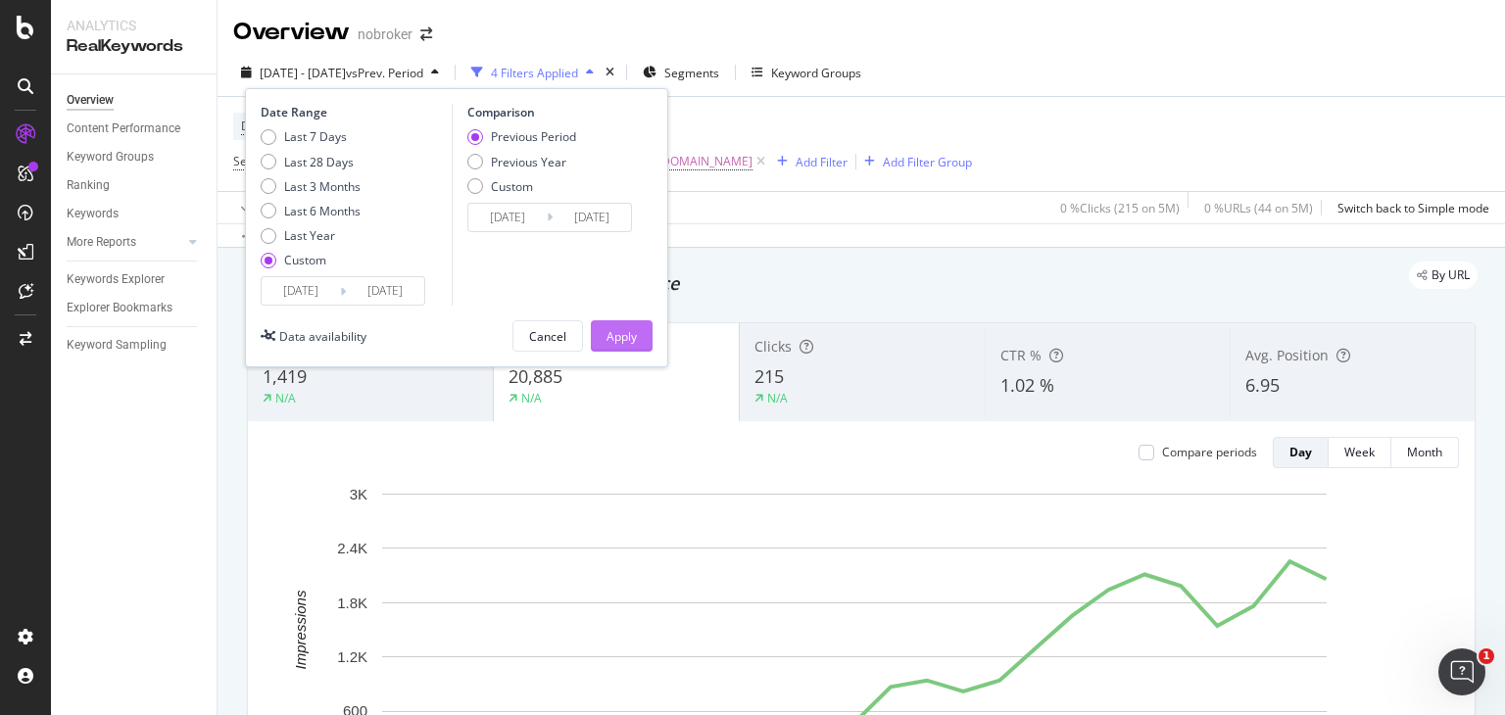
click at [616, 322] on div "Apply" at bounding box center [621, 335] width 30 height 29
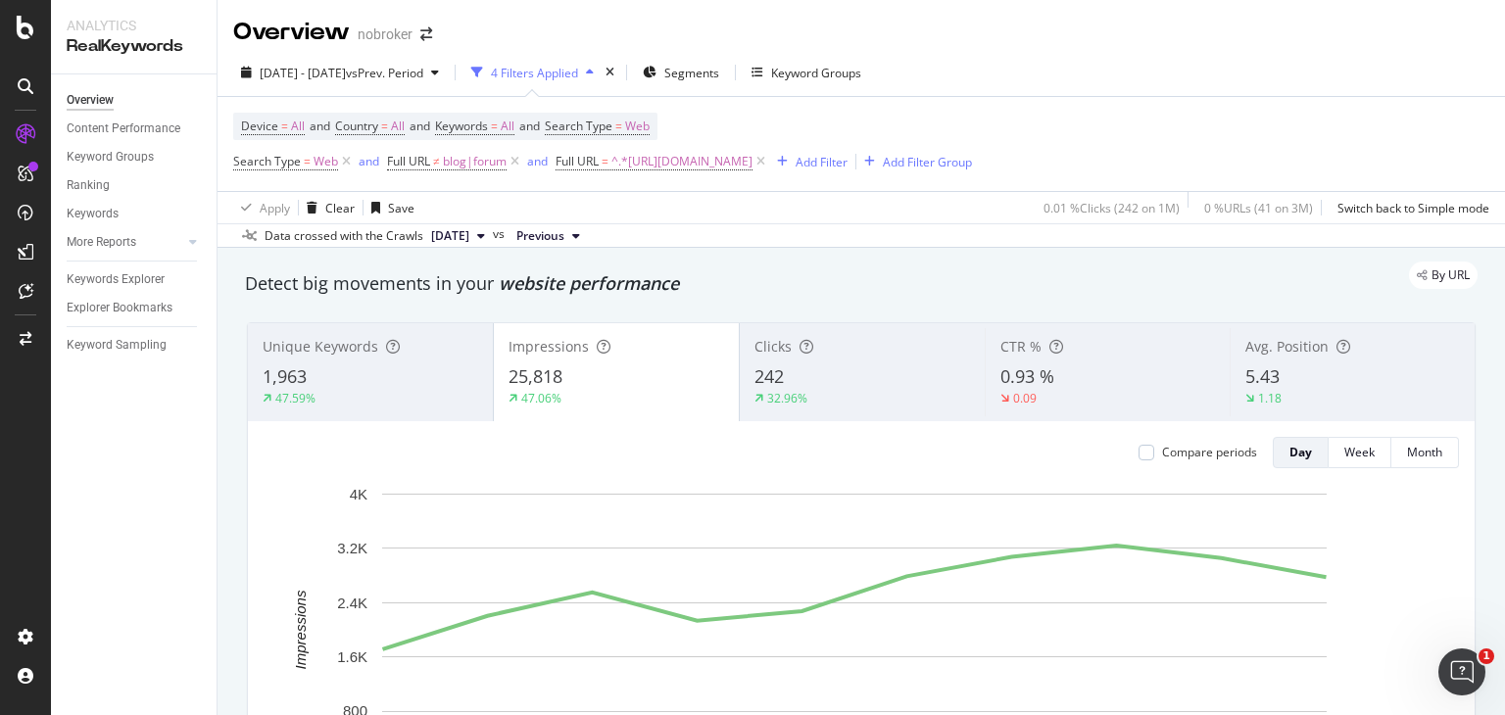
click at [803, 385] on div "242" at bounding box center [862, 376] width 216 height 25
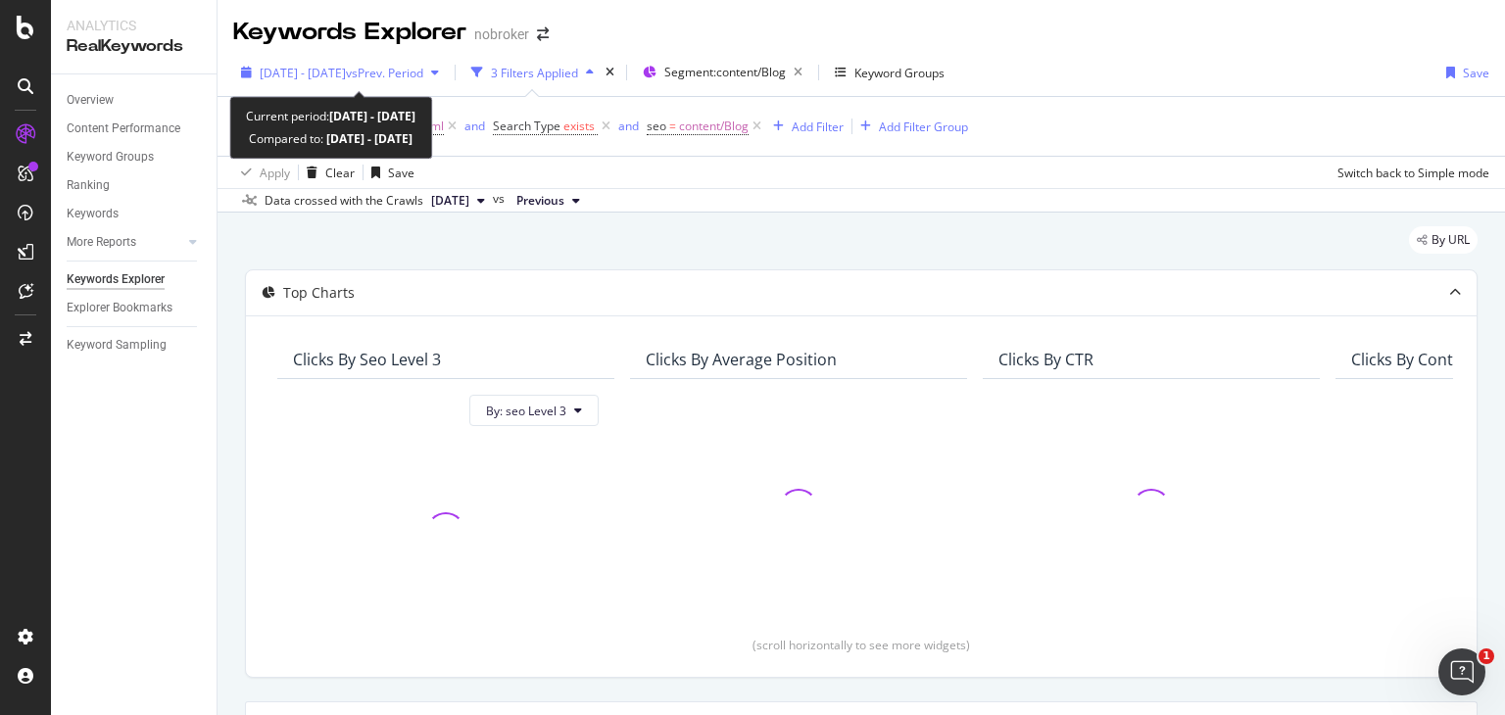
click at [400, 62] on div "2025 Jul. 1st - Jul. 31st vs Prev. Period" at bounding box center [340, 72] width 214 height 29
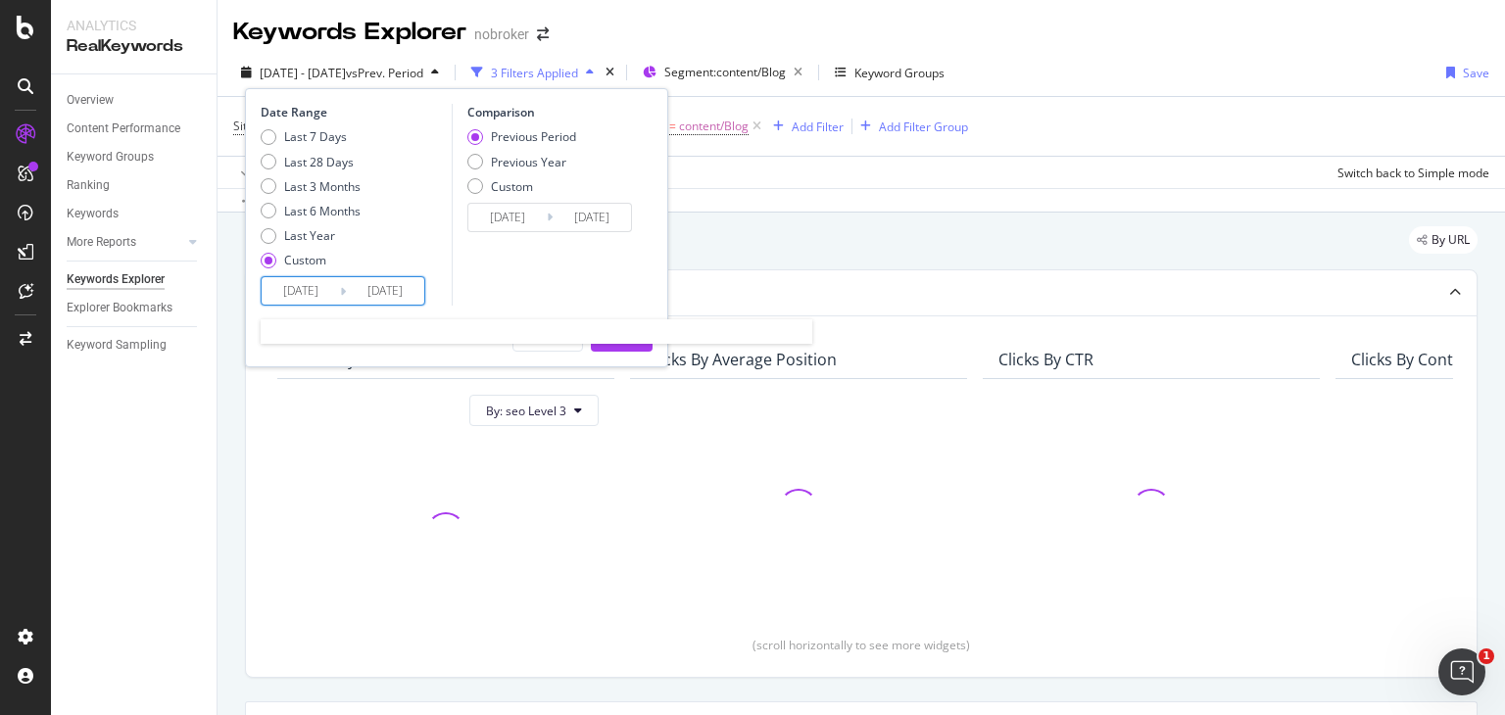
click at [290, 290] on input "2025/07/01" at bounding box center [301, 290] width 78 height 27
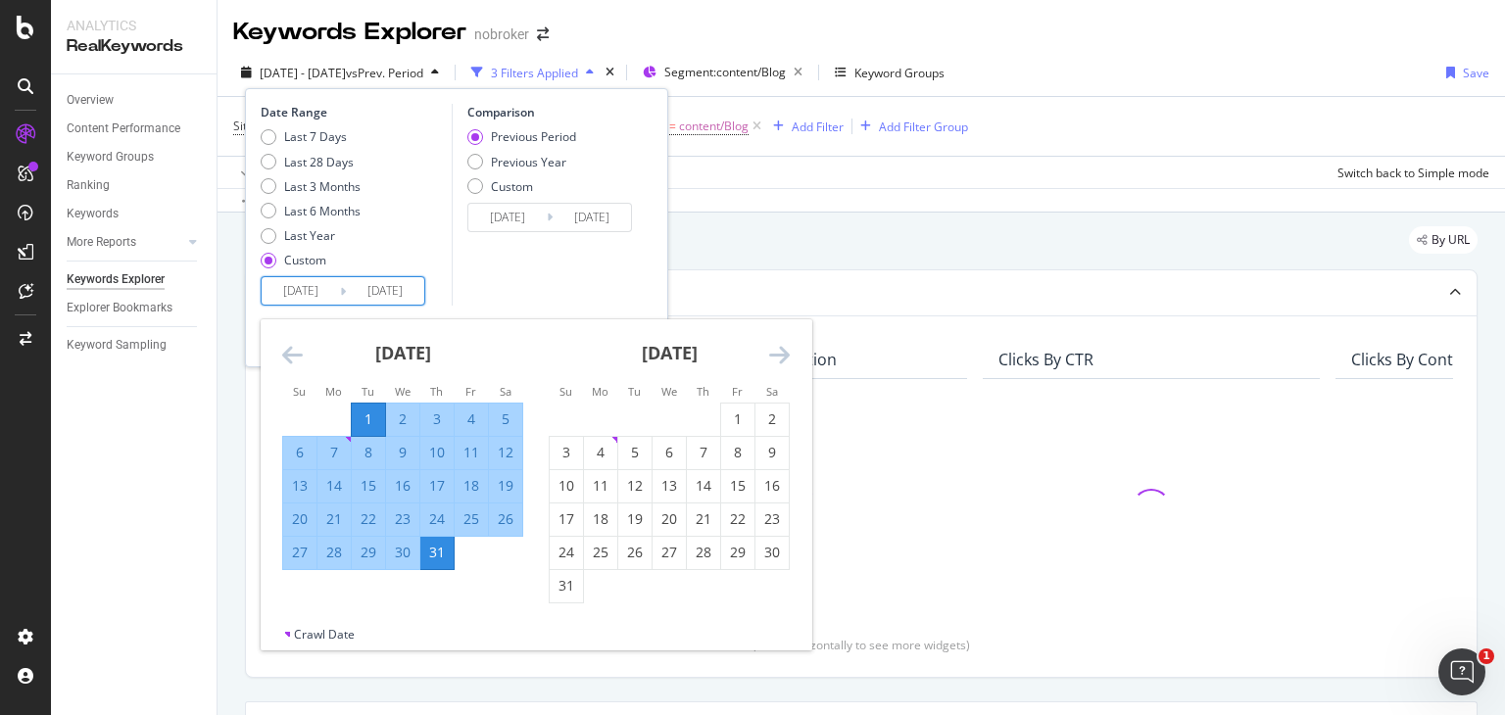
click at [770, 358] on icon "Move forward to switch to the next month." at bounding box center [779, 355] width 21 height 24
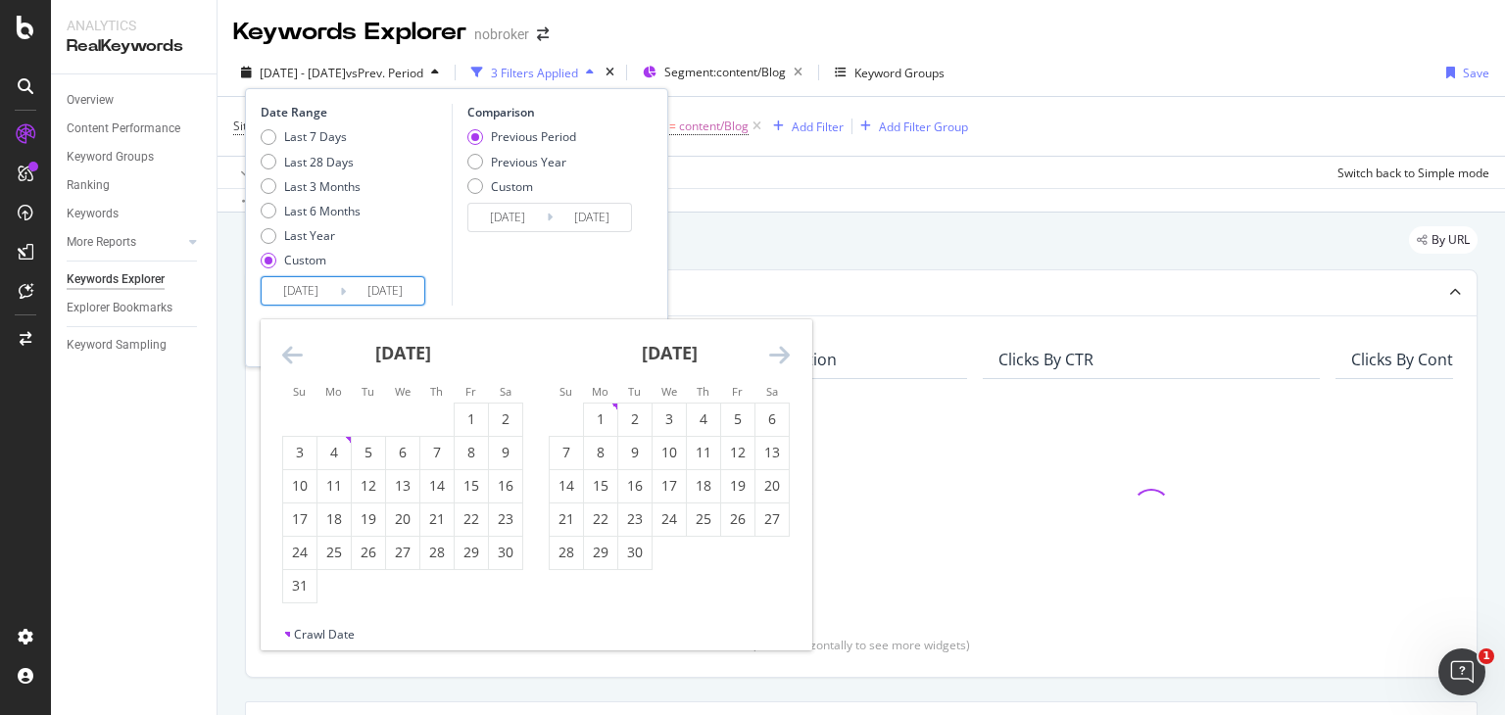
click at [770, 358] on icon "Move forward to switch to the next month." at bounding box center [779, 355] width 21 height 24
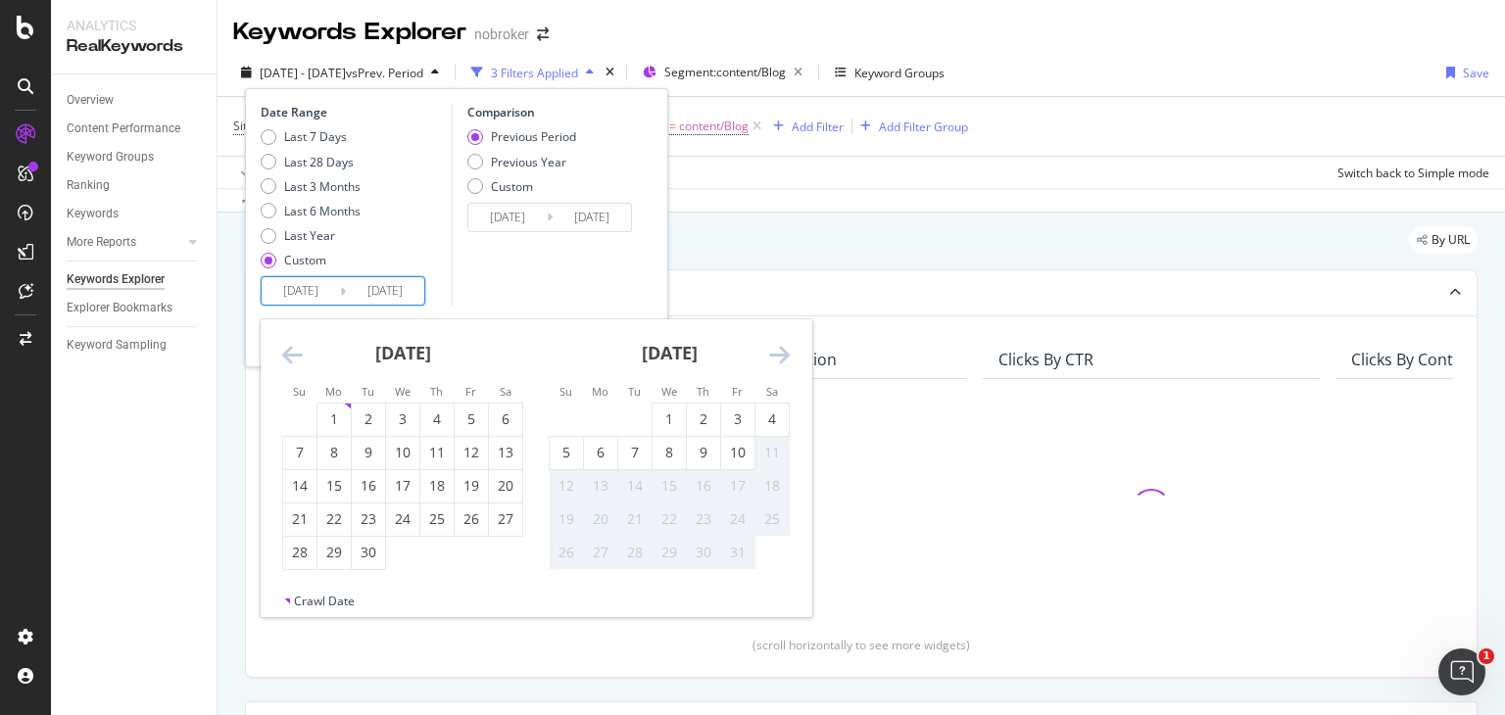
click at [770, 358] on icon "Move forward to switch to the next month." at bounding box center [779, 355] width 21 height 24
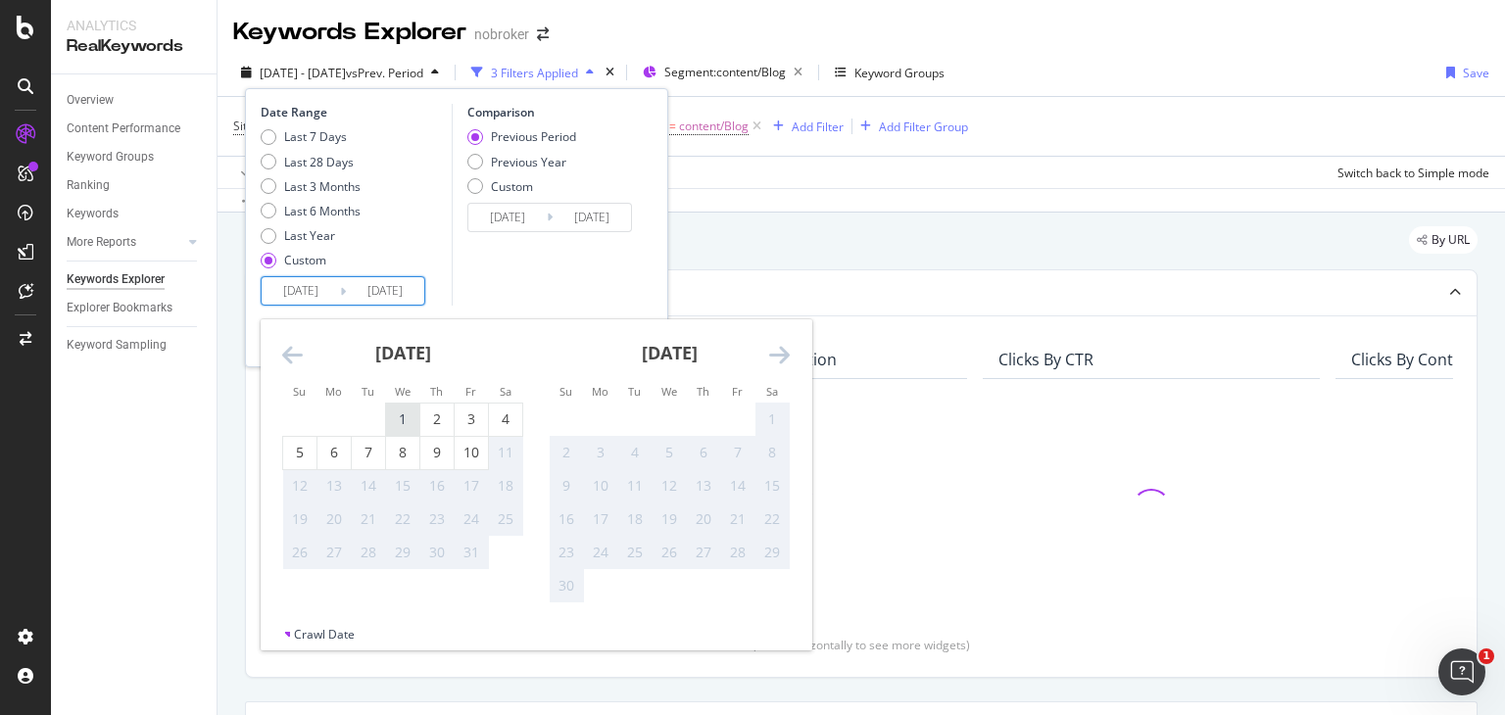
click at [404, 416] on div "1" at bounding box center [402, 420] width 33 height 20
type input "[DATE]"
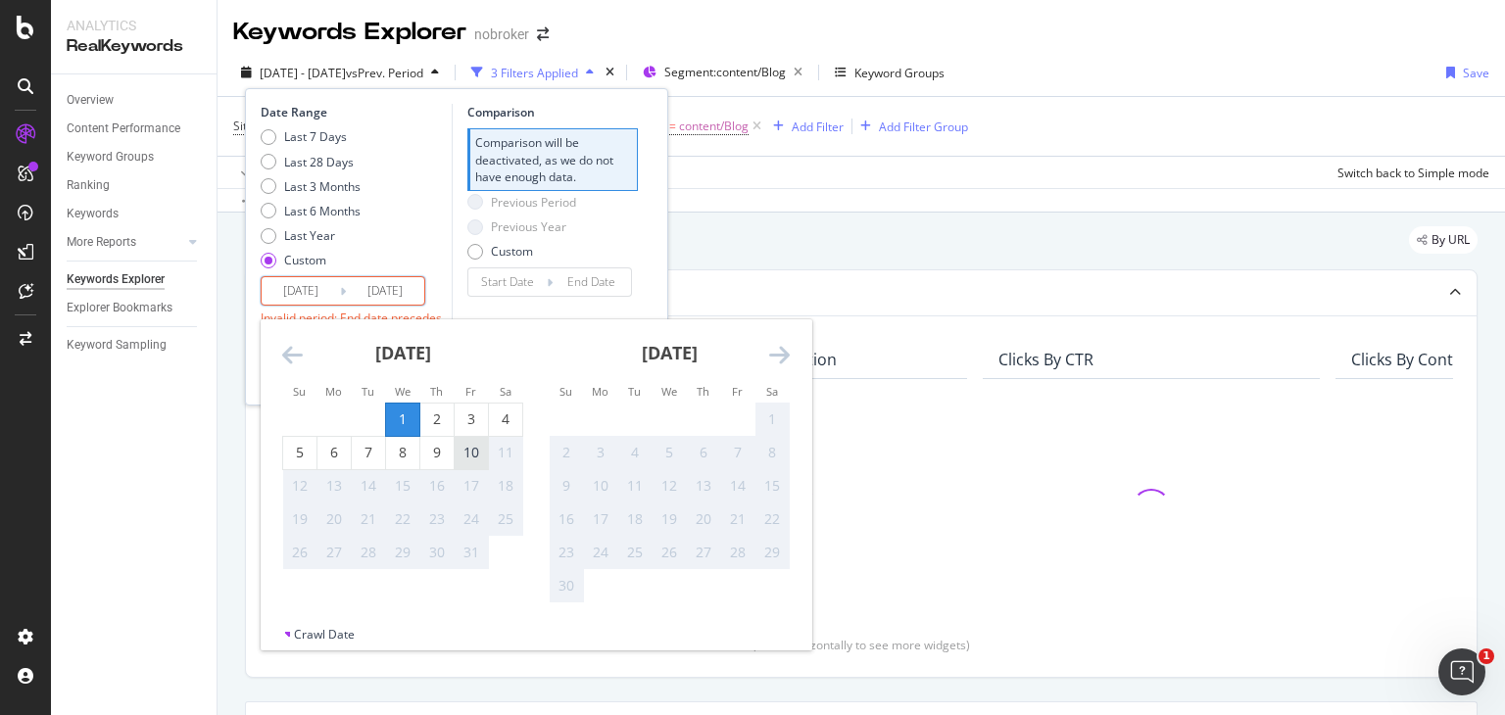
click at [472, 449] on div "10" at bounding box center [471, 453] width 33 height 20
type input "[DATE]"
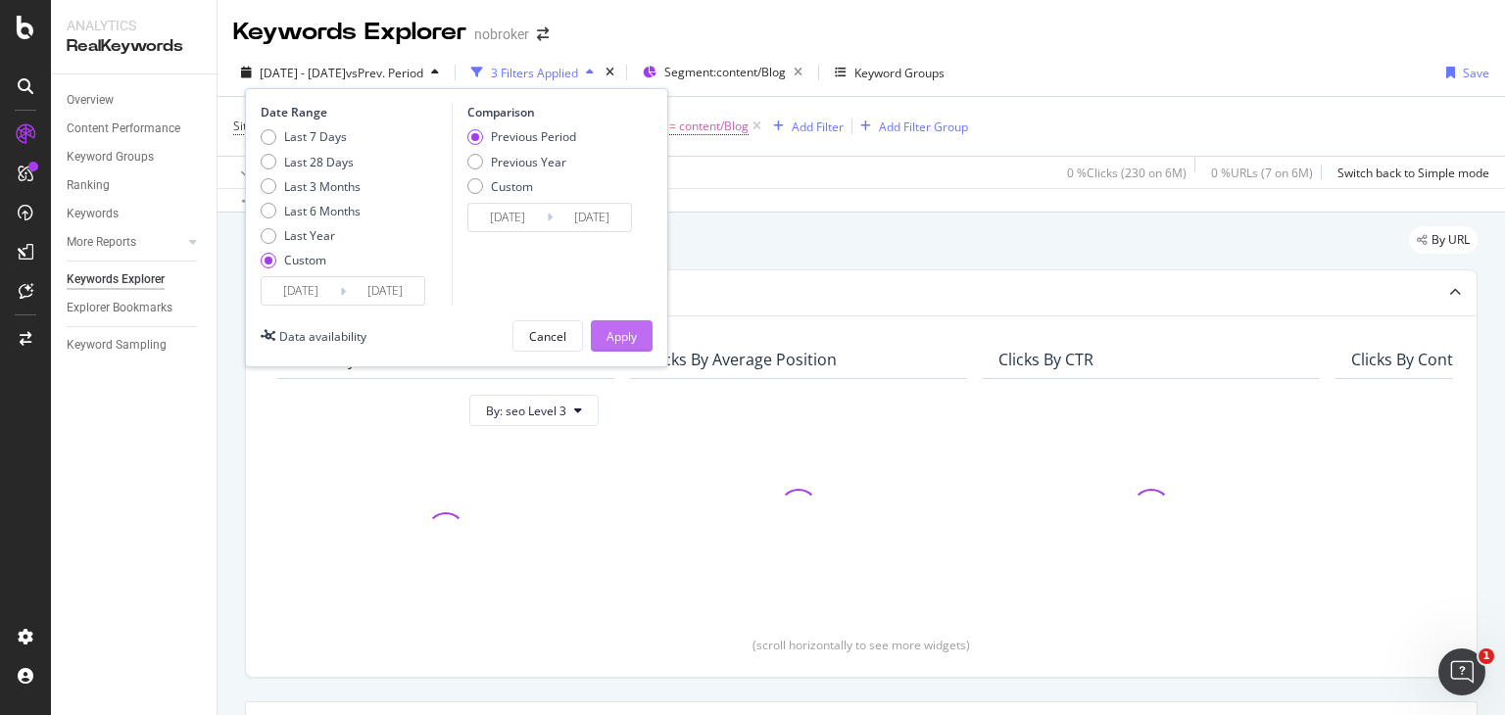
click at [636, 334] on div "Apply" at bounding box center [621, 336] width 30 height 17
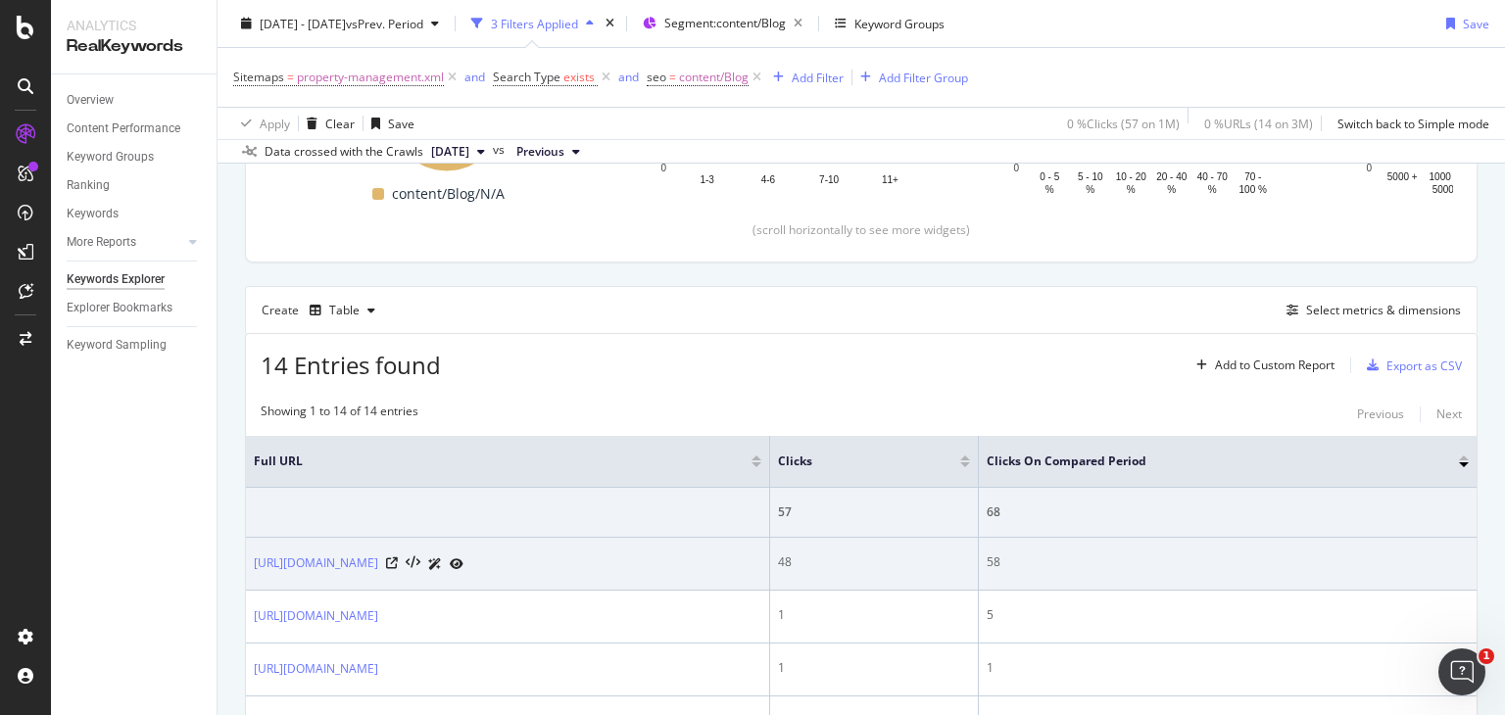
scroll to position [395, 0]
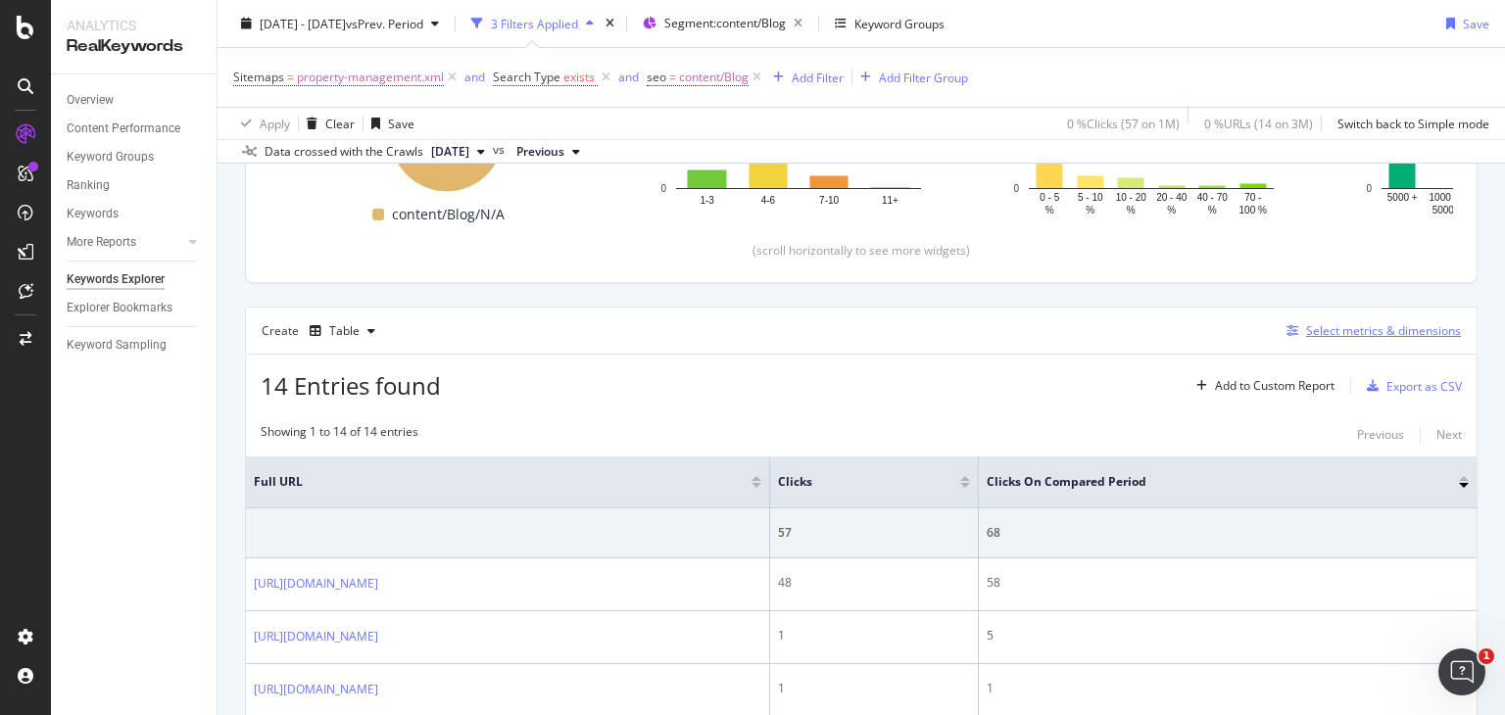
click at [1309, 324] on div "Select metrics & dimensions" at bounding box center [1383, 330] width 155 height 17
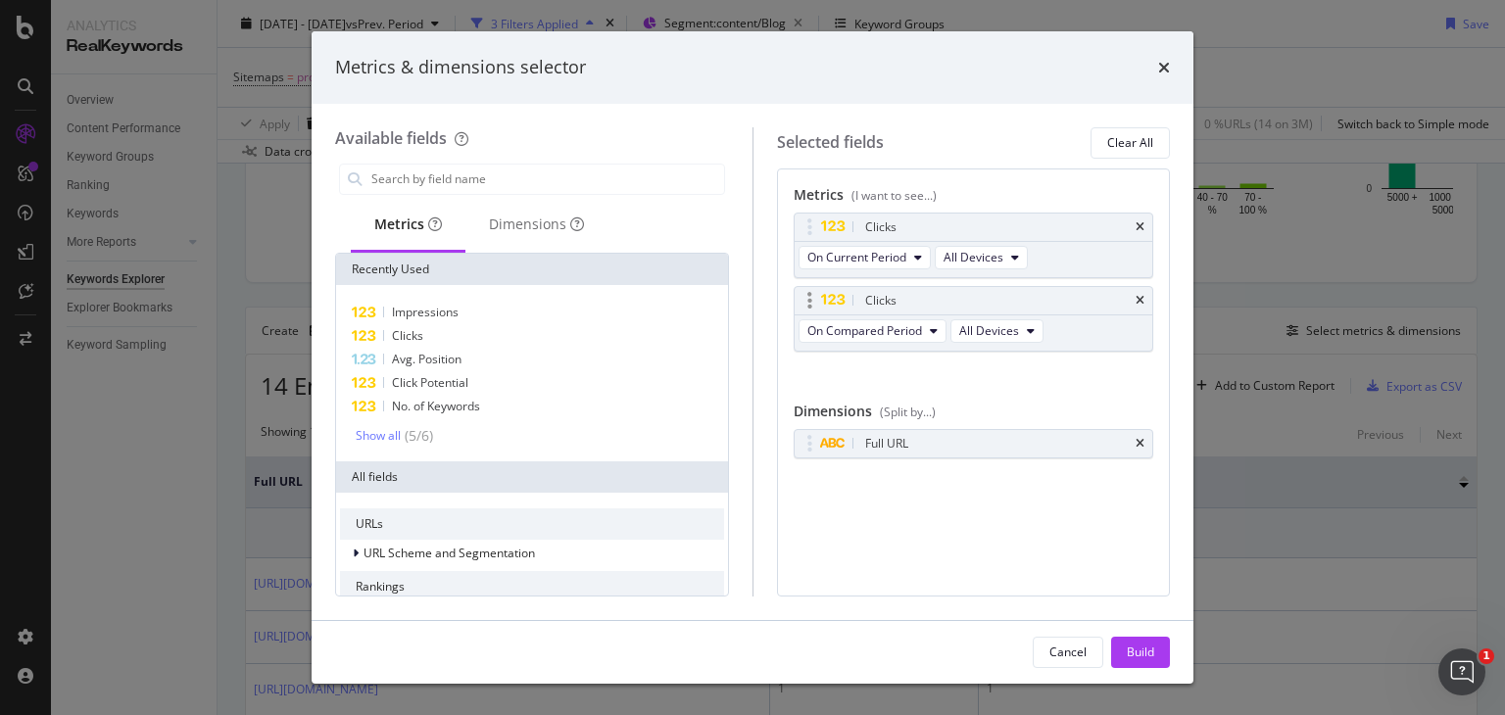
click at [1146, 301] on div "Clicks" at bounding box center [974, 300] width 359 height 27
click at [1136, 297] on icon "times" at bounding box center [1140, 301] width 9 height 12
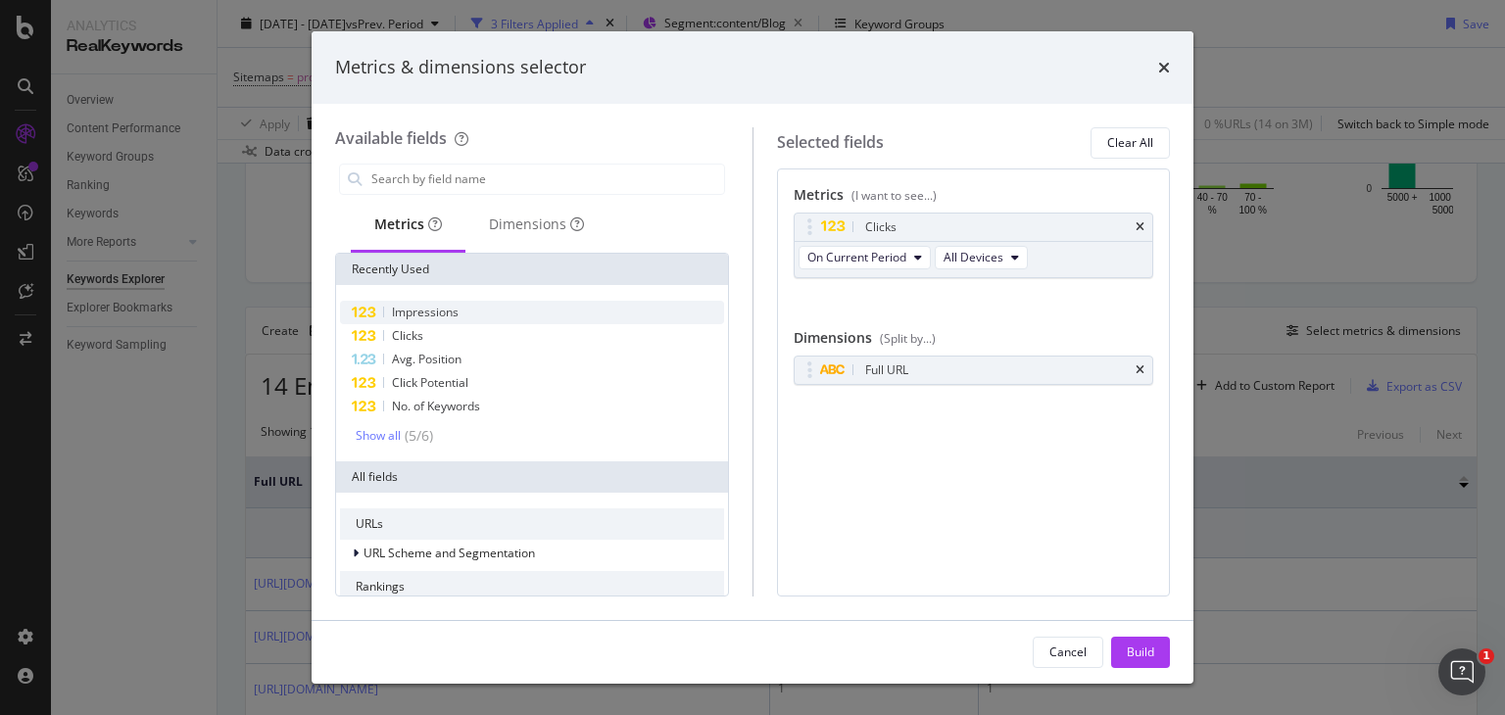
click at [439, 316] on span "Impressions" at bounding box center [425, 312] width 67 height 17
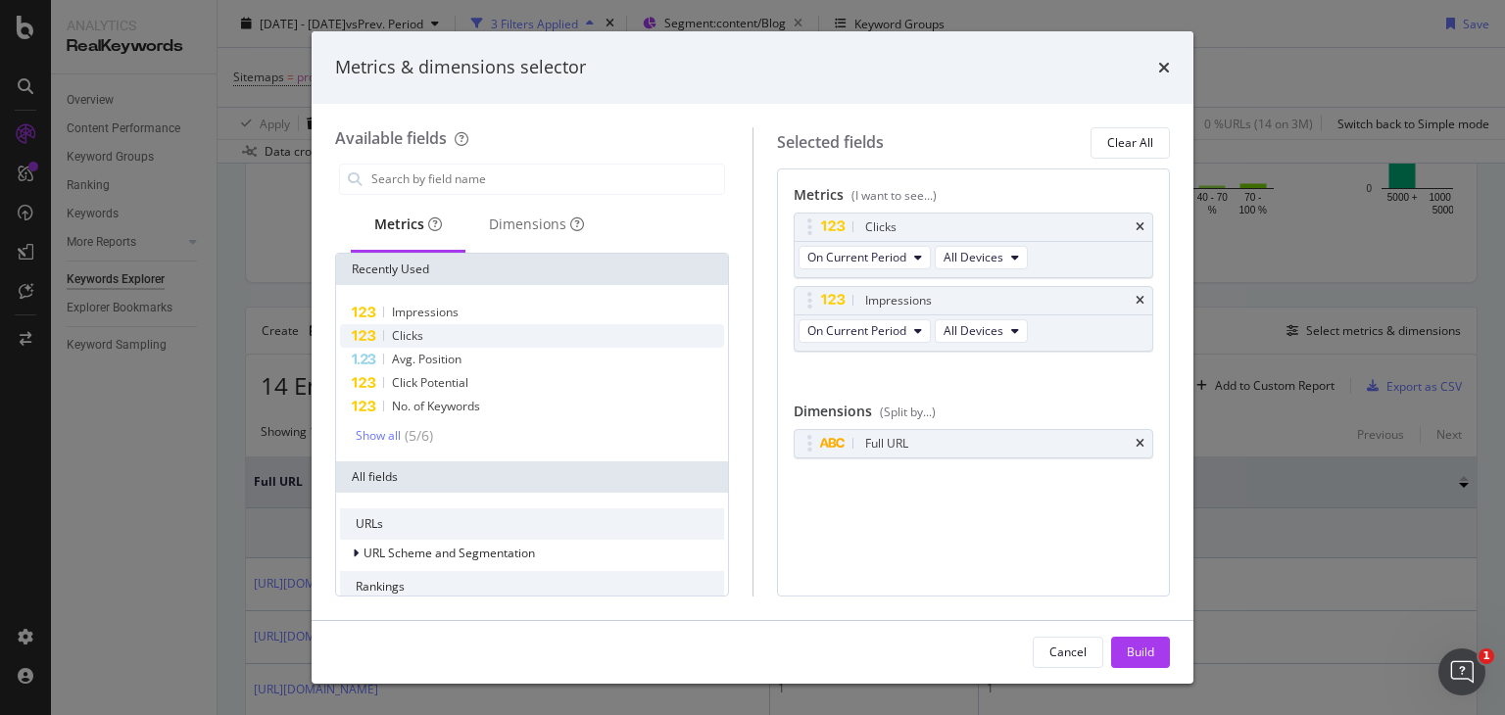
click at [392, 341] on span "Clicks" at bounding box center [407, 335] width 31 height 17
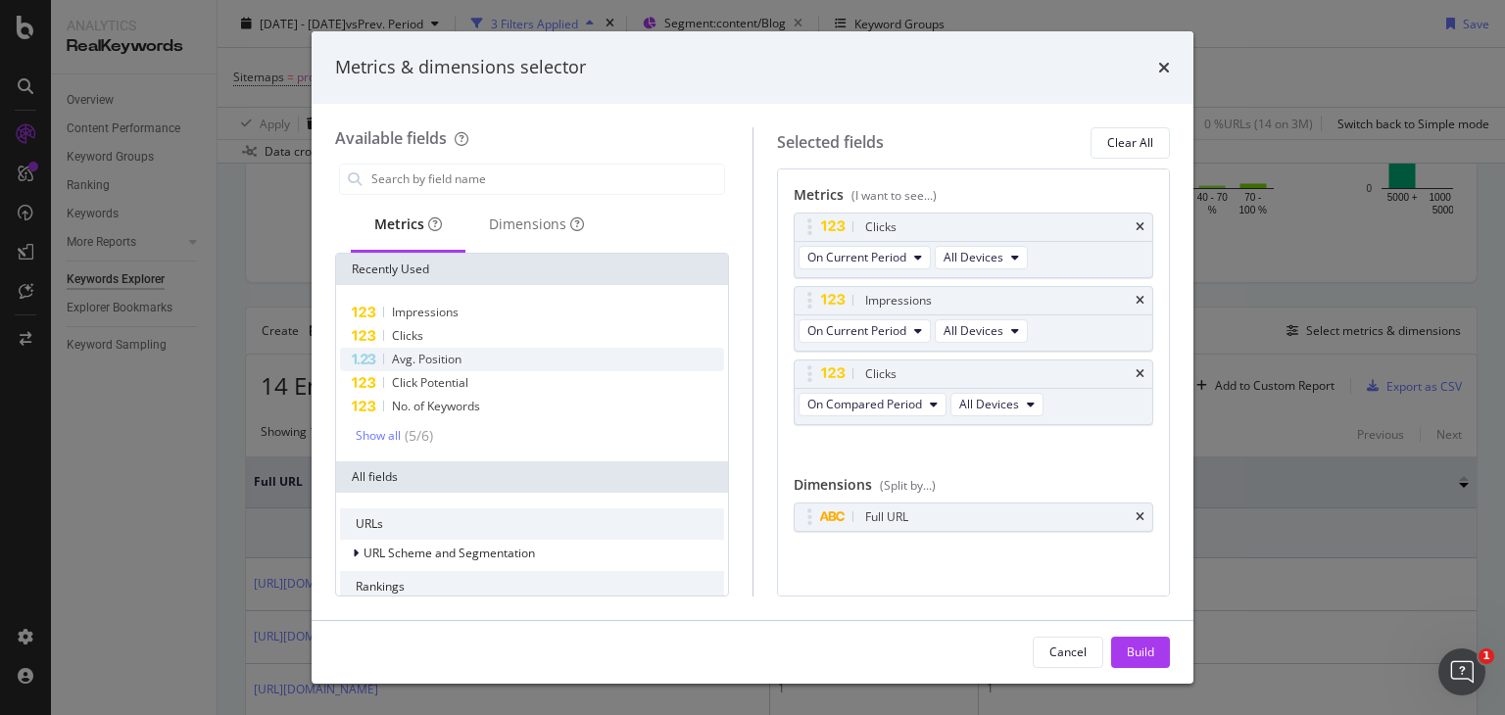
click at [433, 362] on span "Avg. Position" at bounding box center [427, 359] width 70 height 17
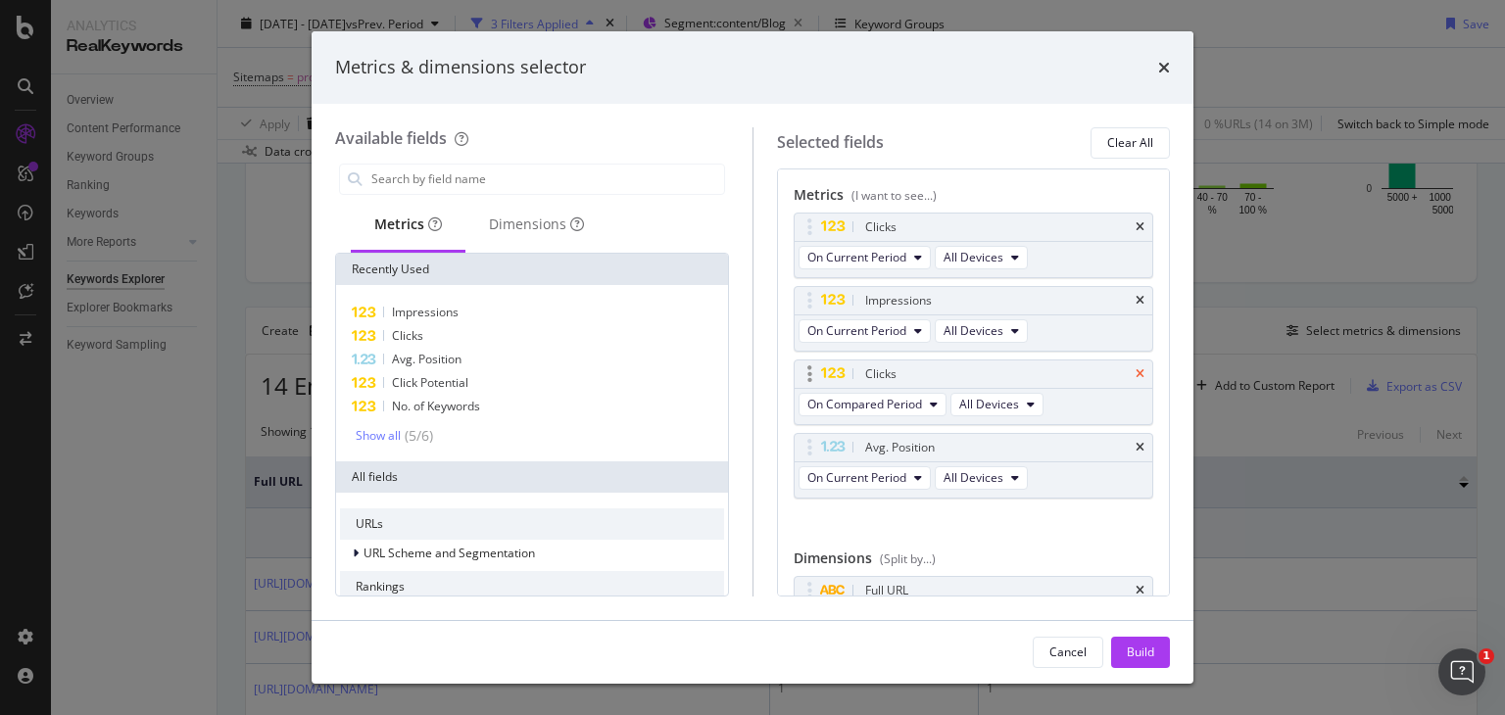
click at [1136, 369] on icon "times" at bounding box center [1140, 374] width 9 height 12
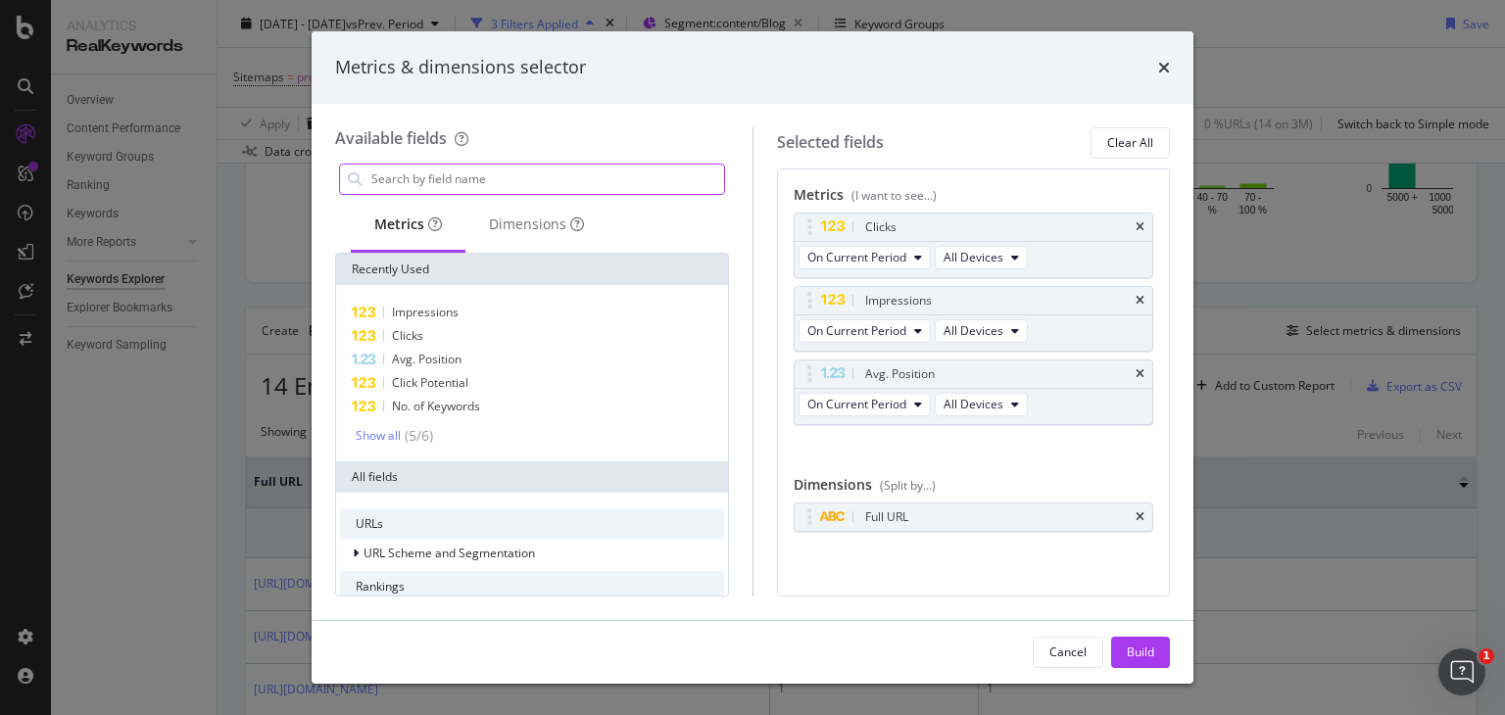
click at [433, 185] on input "modal" at bounding box center [546, 179] width 355 height 29
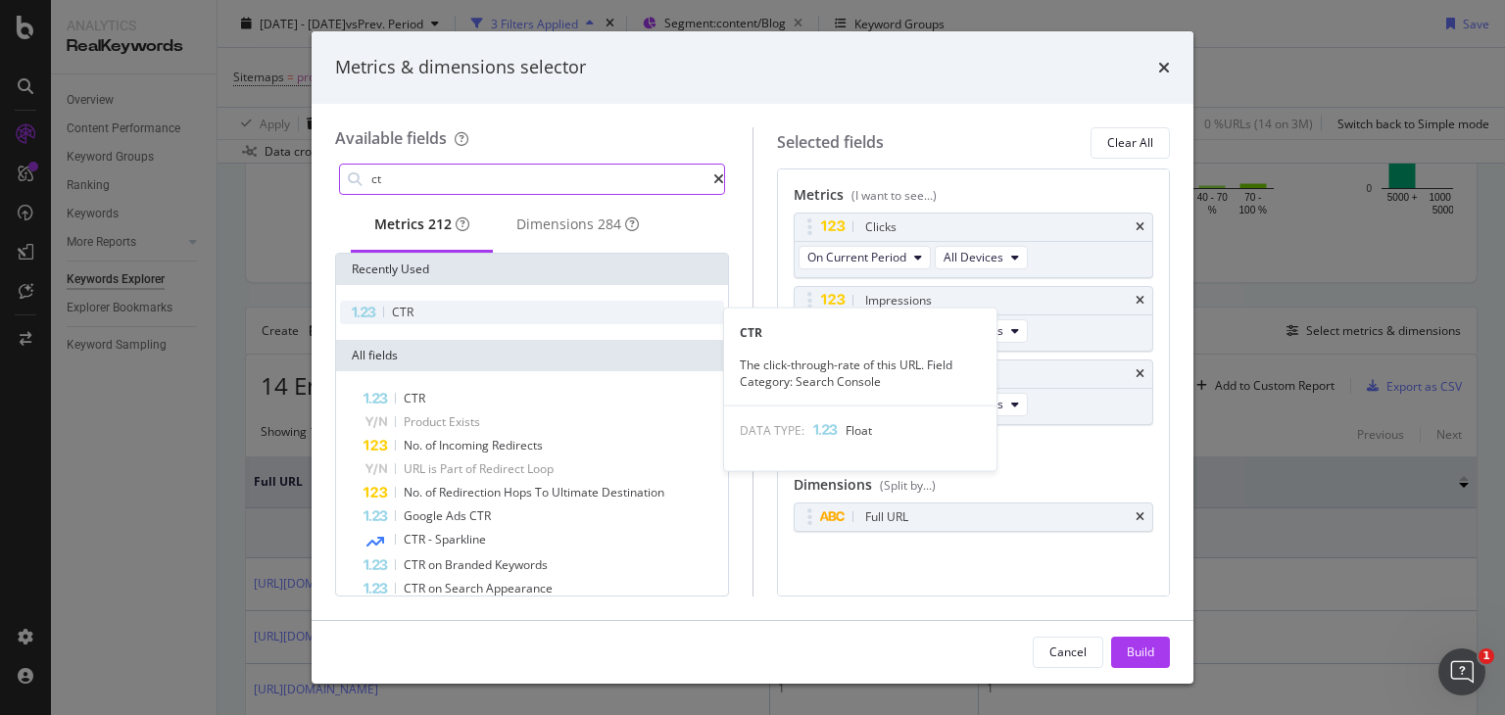
type input "ct"
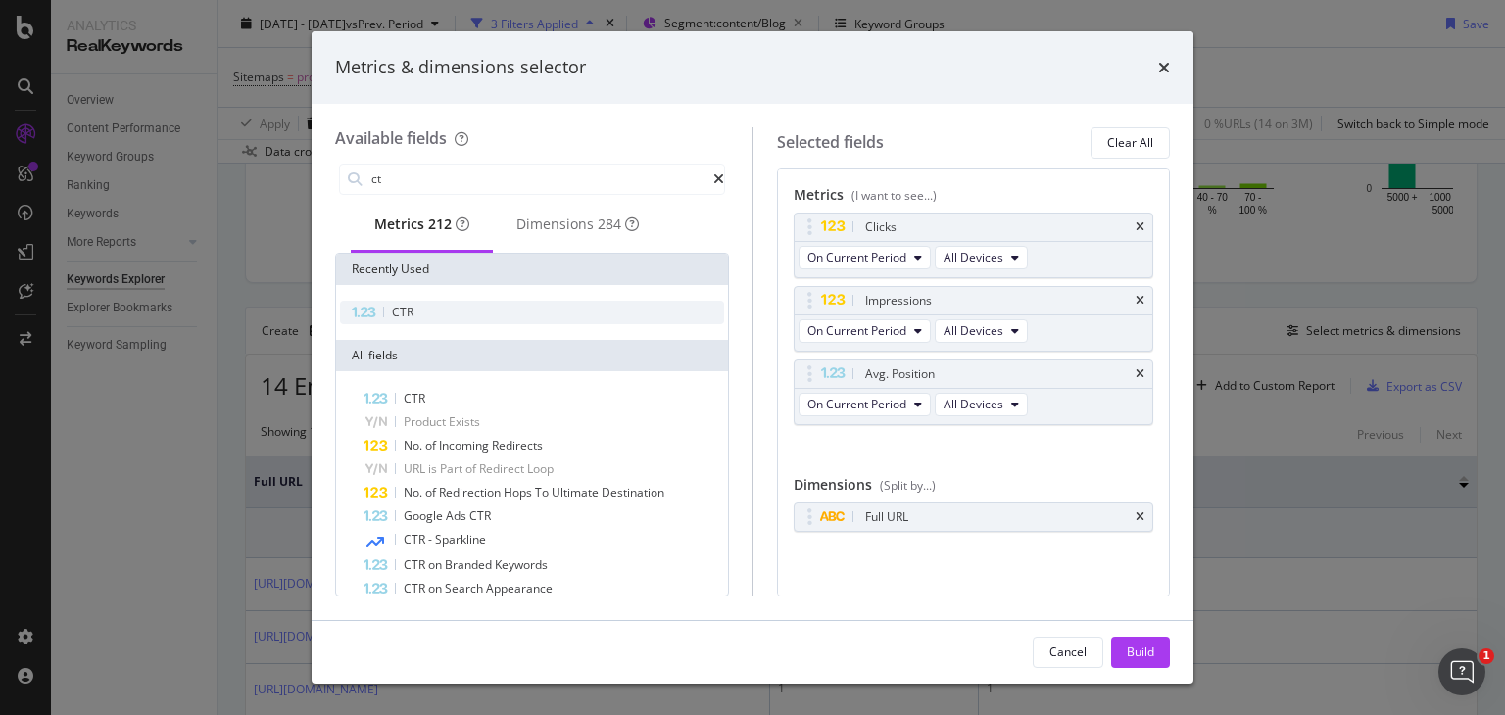
click at [408, 320] on span "CTR" at bounding box center [403, 312] width 22 height 17
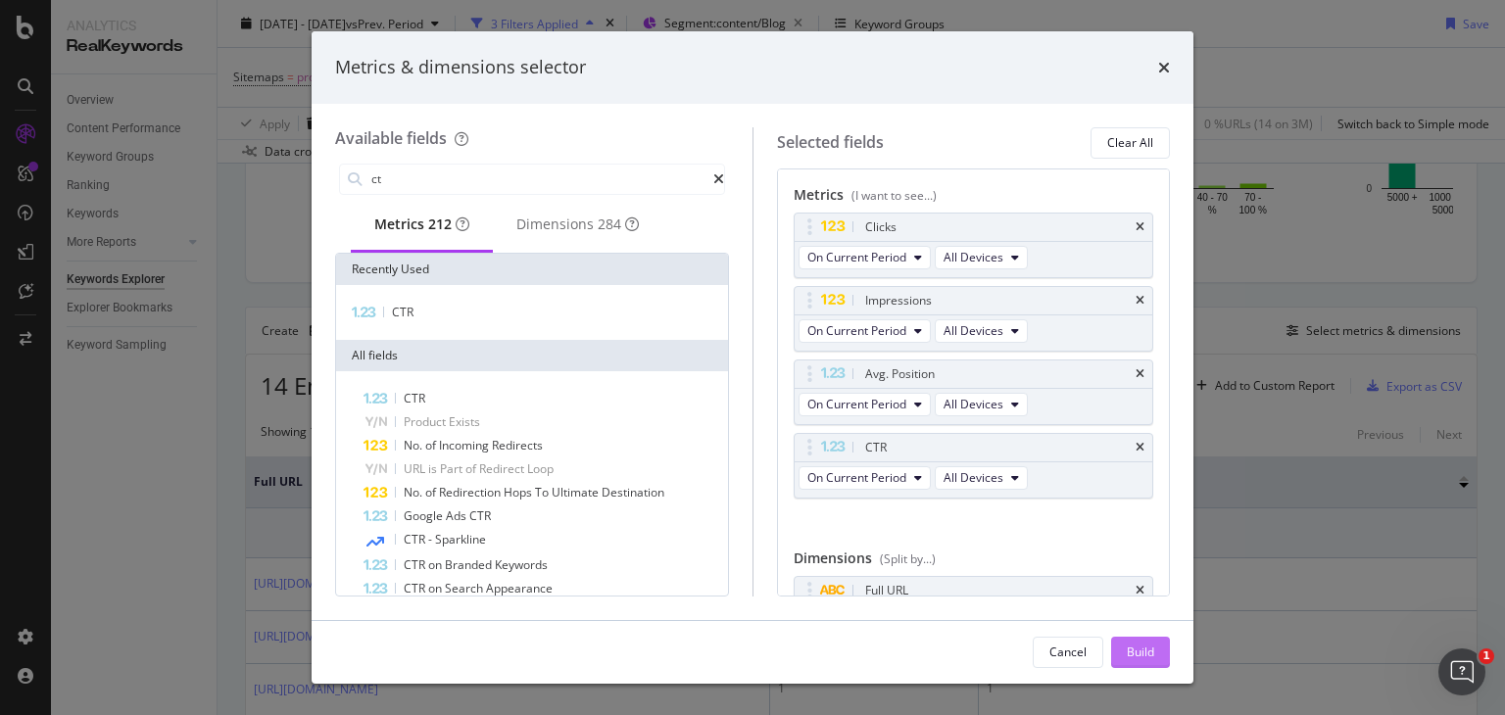
click at [1143, 652] on div "Build" at bounding box center [1140, 652] width 27 height 17
